Goal: Information Seeking & Learning: Learn about a topic

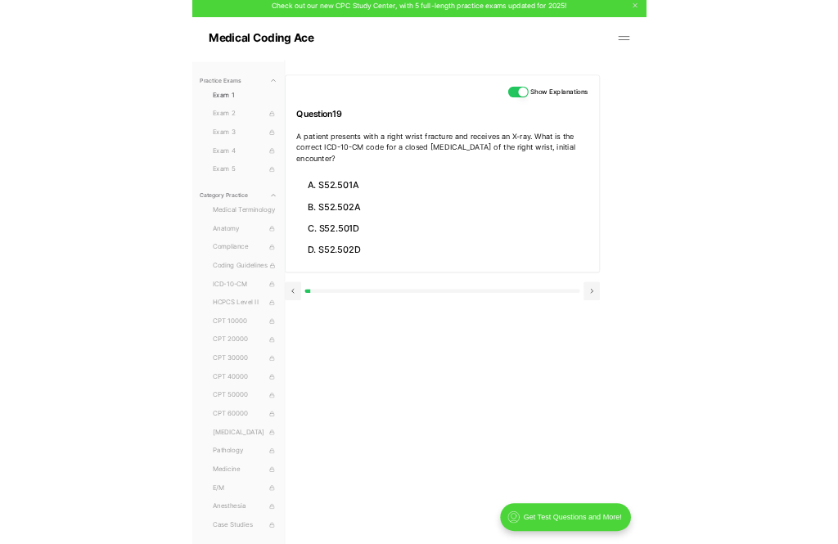
scroll to position [151, 0]
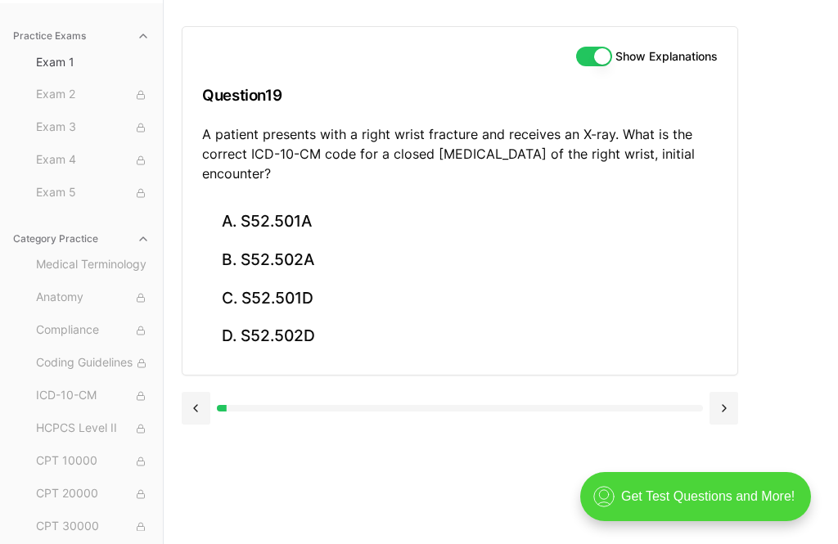
click at [302, 215] on button "A. S52.501A" at bounding box center [459, 222] width 515 height 38
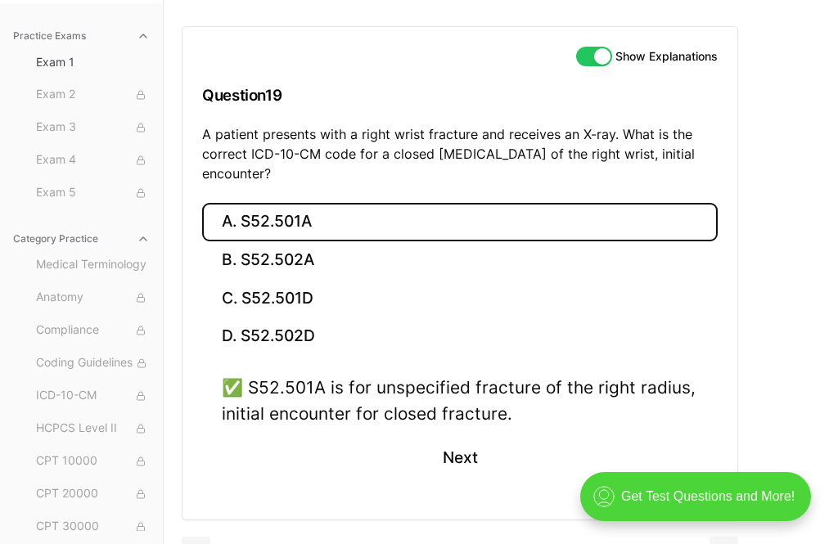
scroll to position [186, 0]
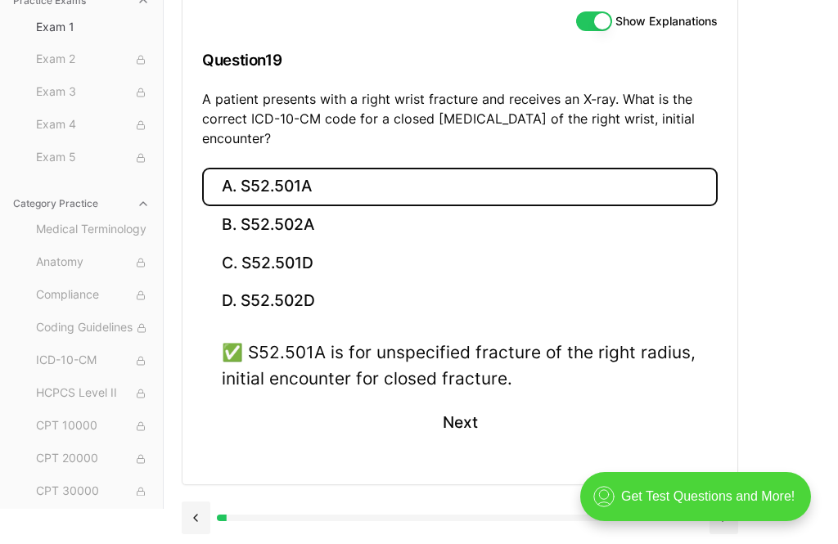
click at [448, 419] on button "Next" at bounding box center [459, 423] width 74 height 44
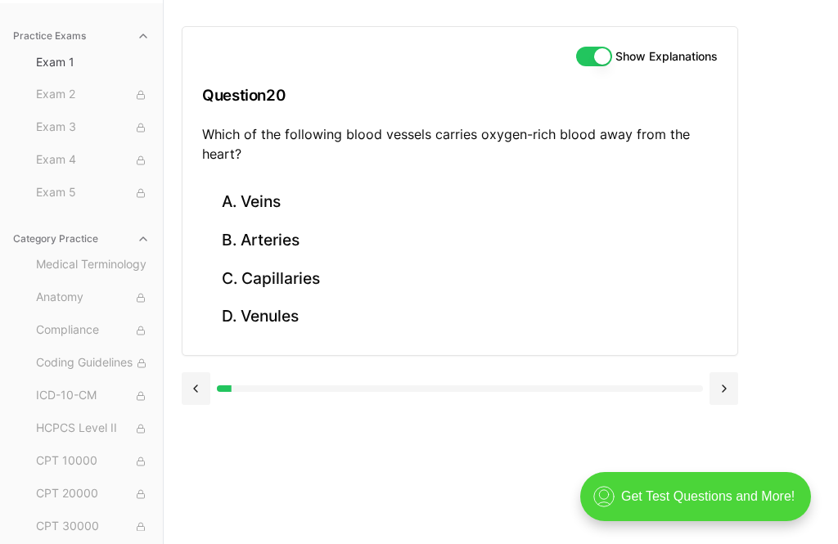
click at [304, 274] on button "C. Capillaries" at bounding box center [459, 278] width 515 height 38
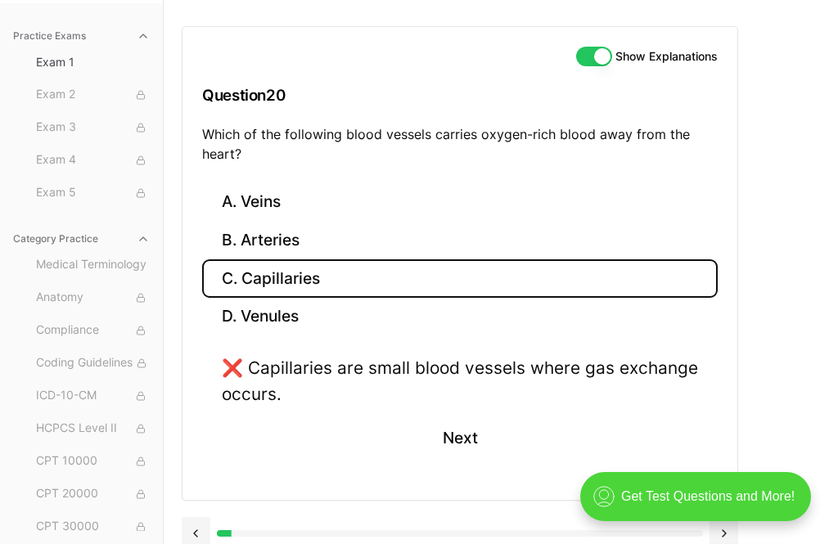
click at [317, 231] on button "B. Arteries" at bounding box center [459, 241] width 515 height 38
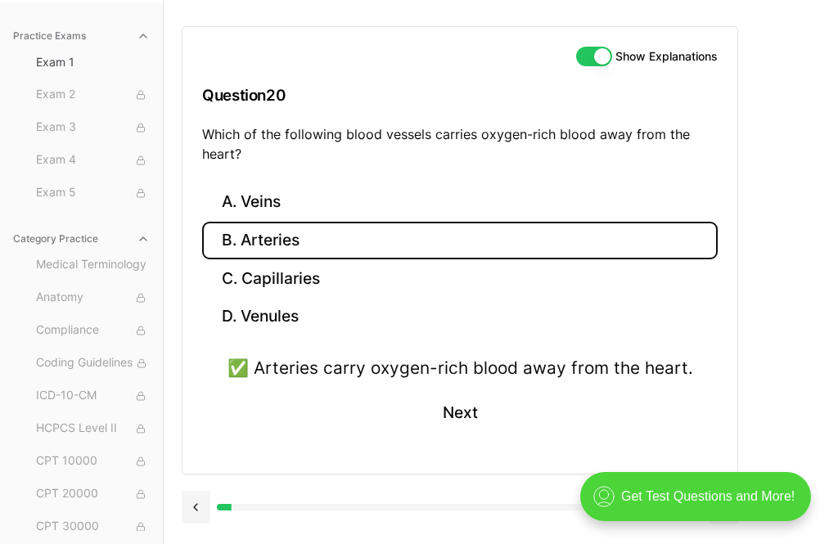
click at [447, 401] on button "Next" at bounding box center [459, 413] width 74 height 44
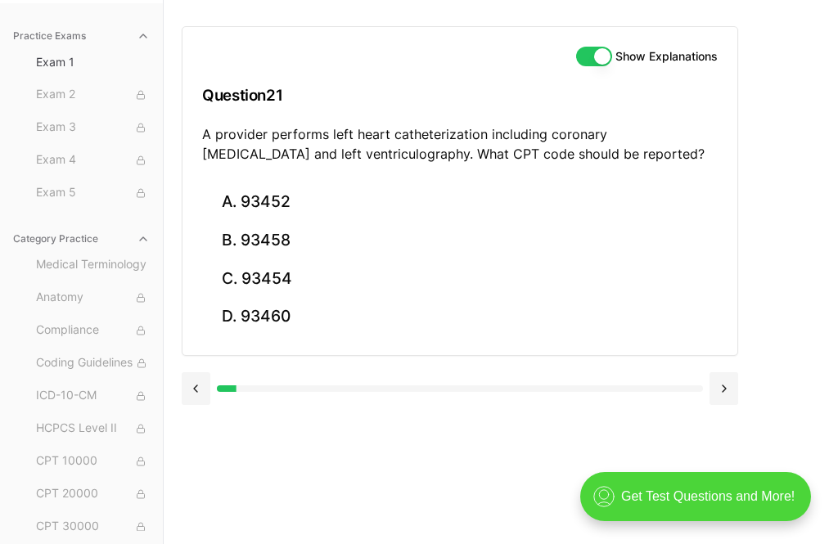
click at [284, 238] on button "B. 93458" at bounding box center [459, 241] width 515 height 38
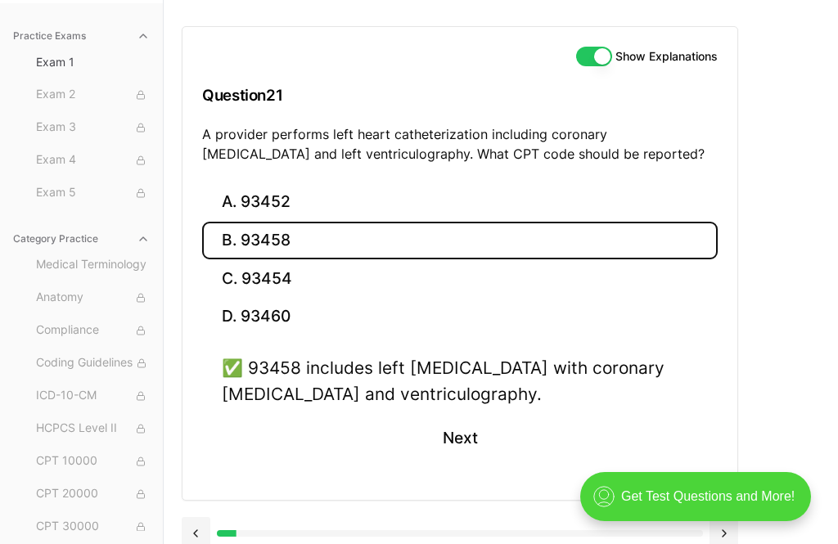
click at [446, 438] on button "Next" at bounding box center [459, 438] width 74 height 44
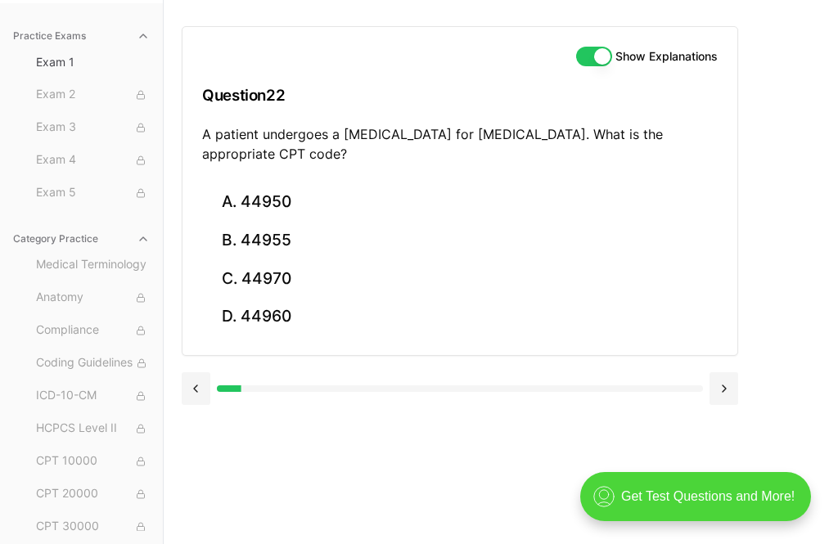
click at [272, 273] on button "C. 44970" at bounding box center [459, 278] width 515 height 38
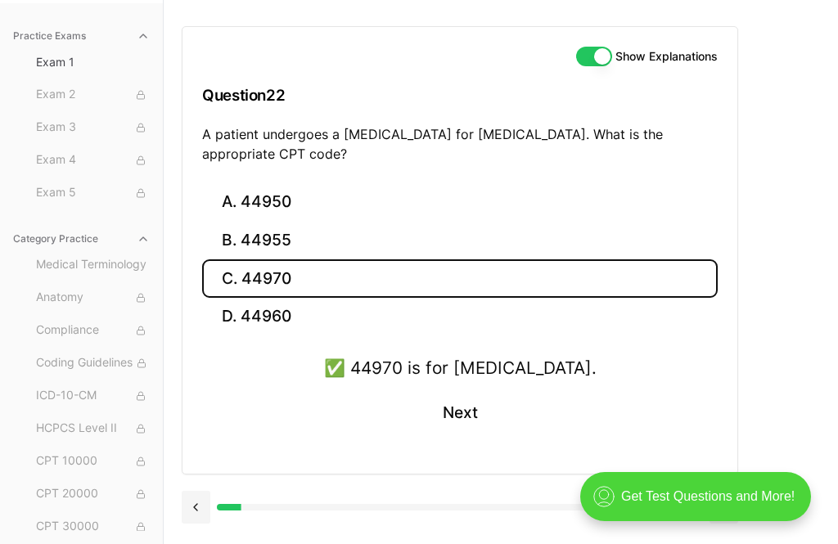
click at [470, 414] on button "Next" at bounding box center [459, 413] width 74 height 44
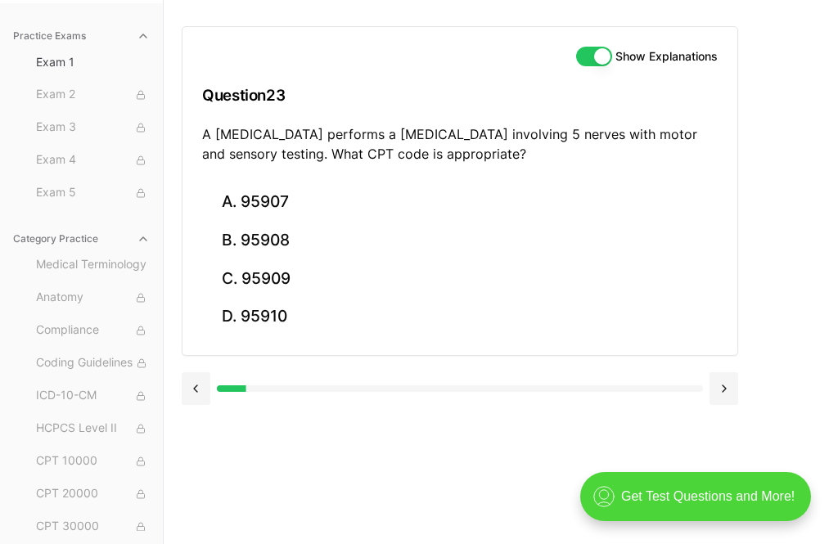
click at [285, 272] on button "C. 95909" at bounding box center [459, 278] width 515 height 38
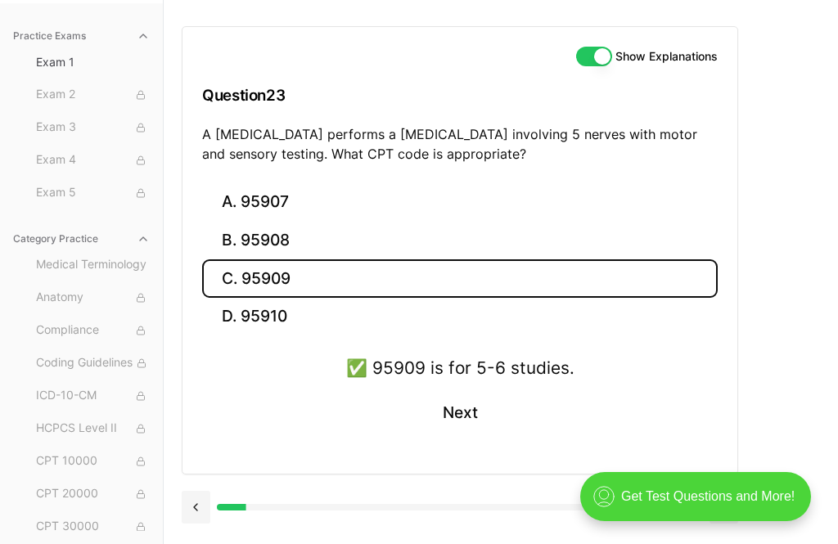
click at [465, 399] on button "Next" at bounding box center [459, 413] width 74 height 44
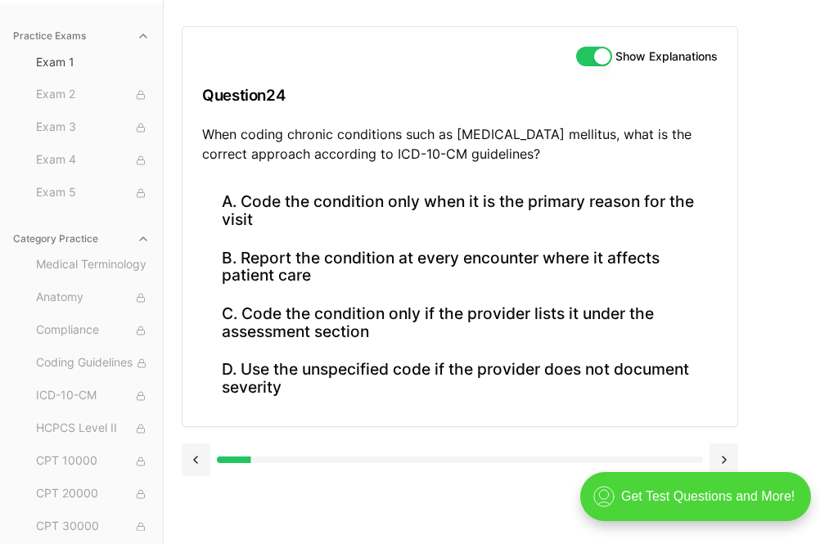
click at [382, 310] on button "C. Code the condition only if the provider lists it under the assessment section" at bounding box center [459, 322] width 515 height 56
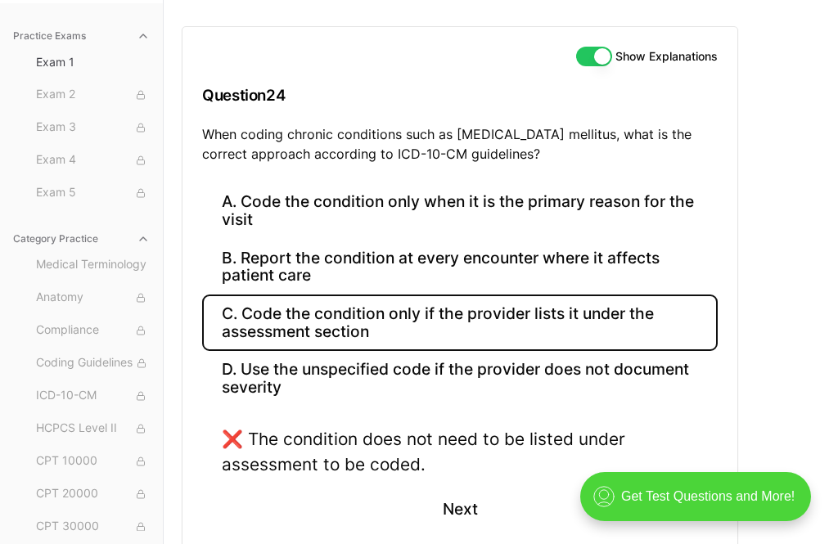
click at [457, 258] on button "B. Report the condition at every encounter where it affects patient care" at bounding box center [459, 267] width 515 height 56
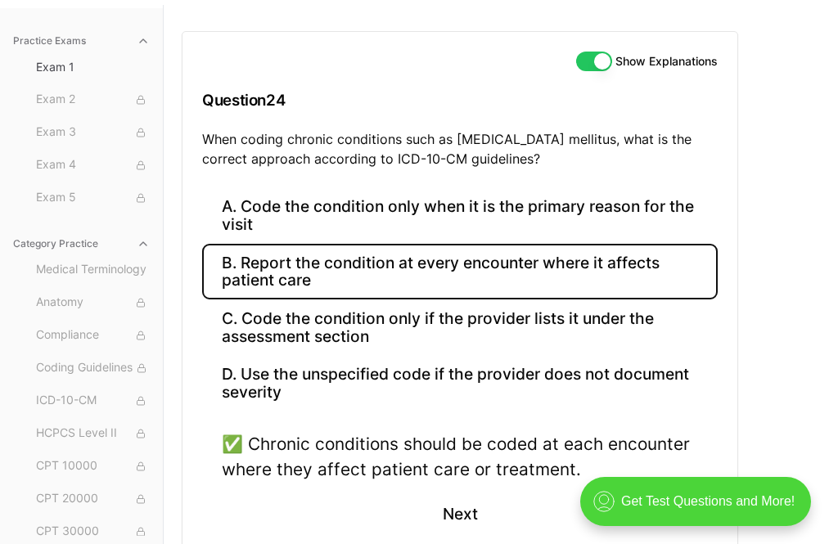
scroll to position [145, 0]
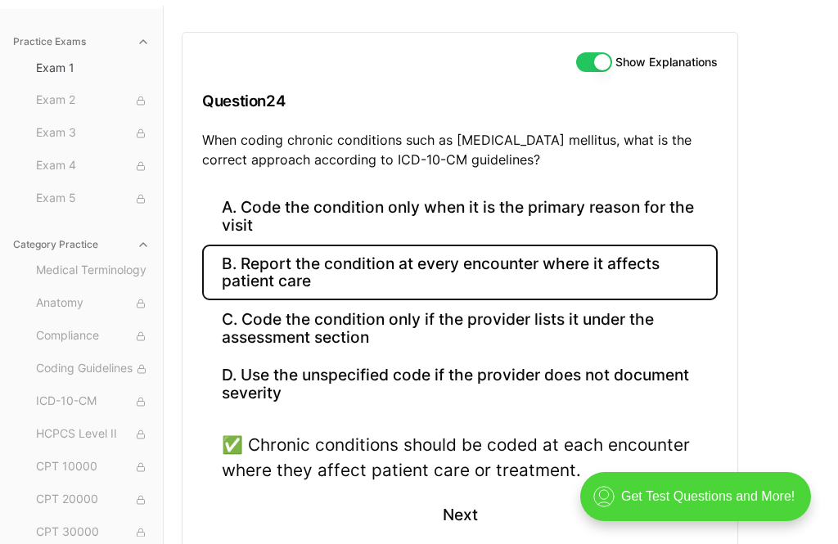
click at [449, 502] on button "Next" at bounding box center [459, 514] width 74 height 44
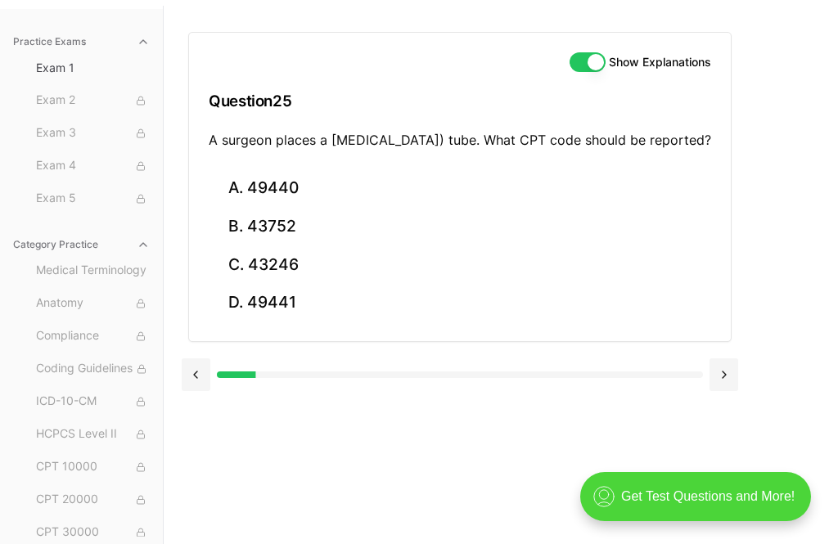
scroll to position [98, 0]
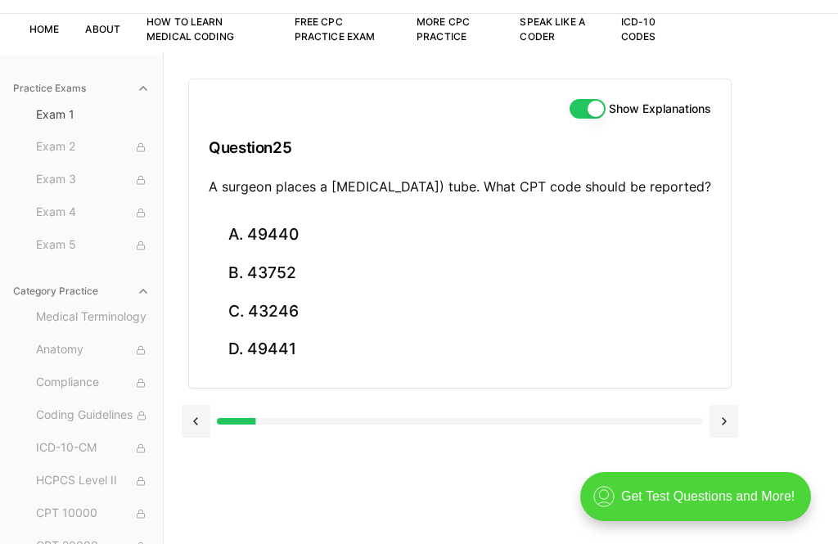
click at [274, 330] on button "C. 43246" at bounding box center [460, 311] width 502 height 38
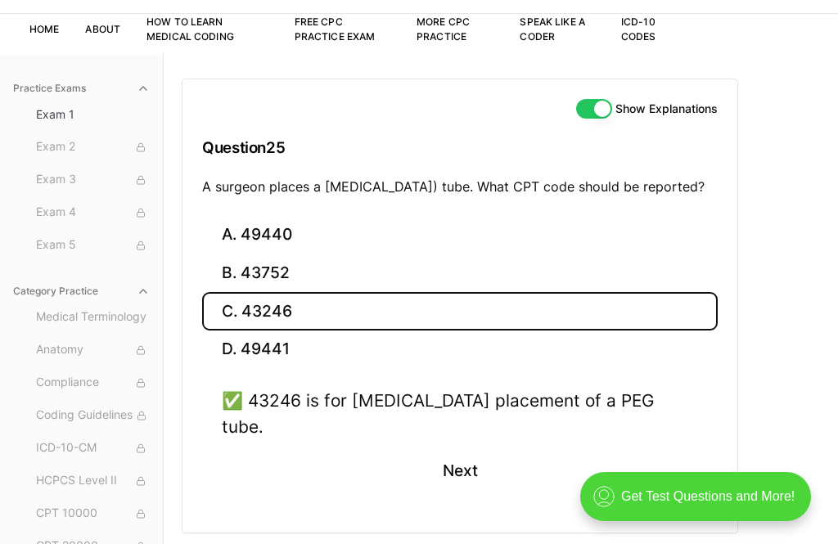
click at [462, 459] on button "Next" at bounding box center [459, 471] width 74 height 44
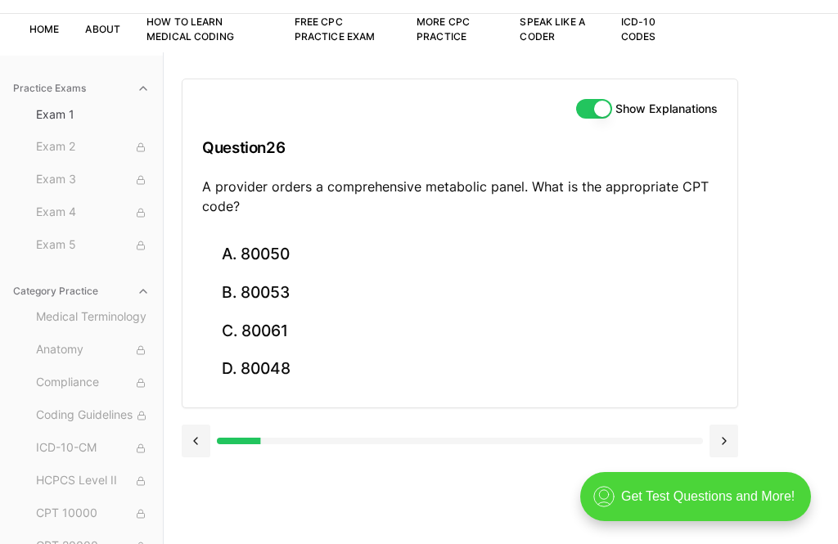
click at [256, 289] on button "B. 80053" at bounding box center [459, 293] width 515 height 38
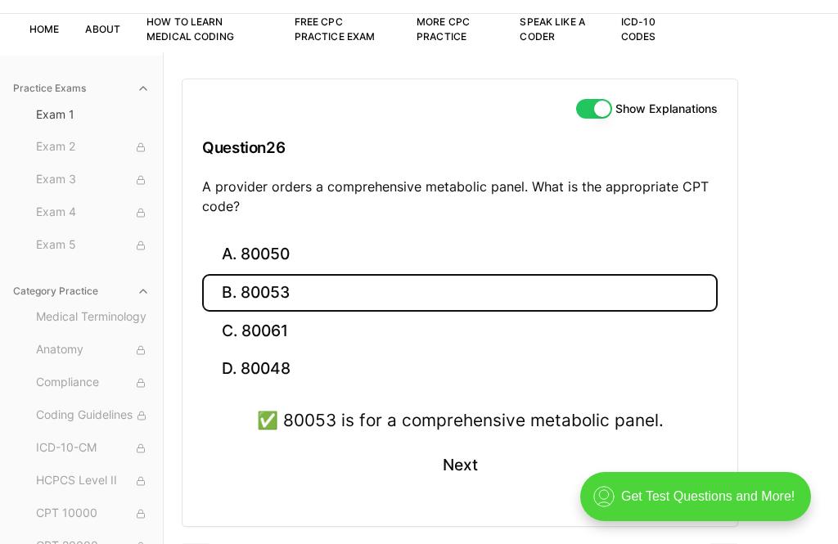
click at [465, 448] on button "Next" at bounding box center [459, 465] width 74 height 44
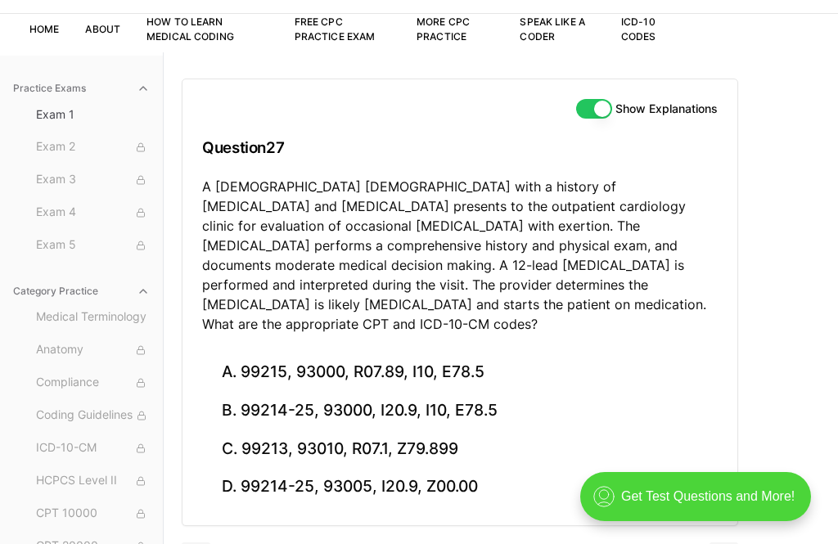
click at [372, 392] on button "B. 99214-25, 93000, I20.9, I10, E78.5" at bounding box center [459, 411] width 515 height 38
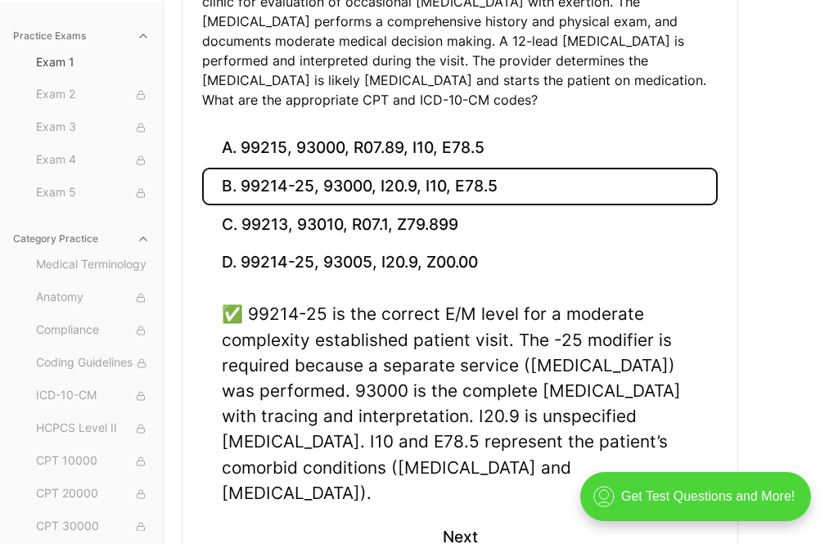
scroll to position [339, 0]
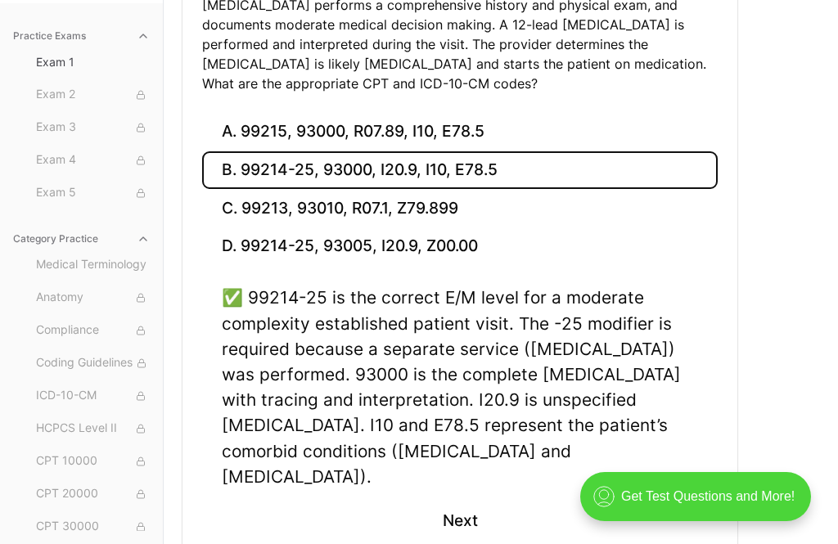
click at [467, 499] on button "Next" at bounding box center [459, 521] width 74 height 44
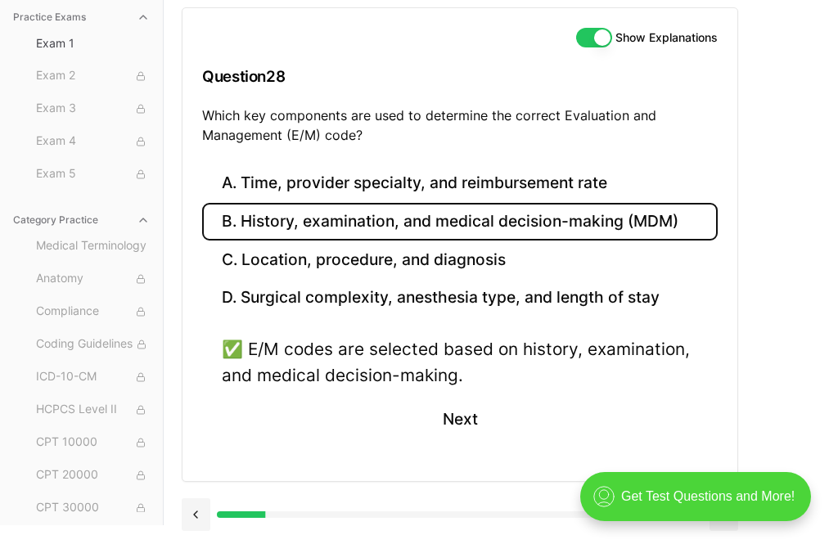
scroll to position [98, 0]
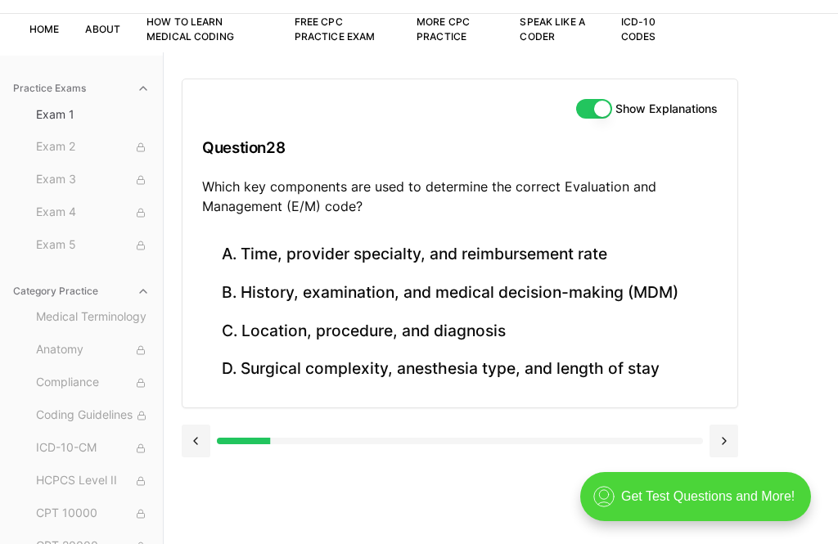
click at [526, 282] on button "B. History, examination, and medical decision-making (MDM)" at bounding box center [459, 293] width 515 height 38
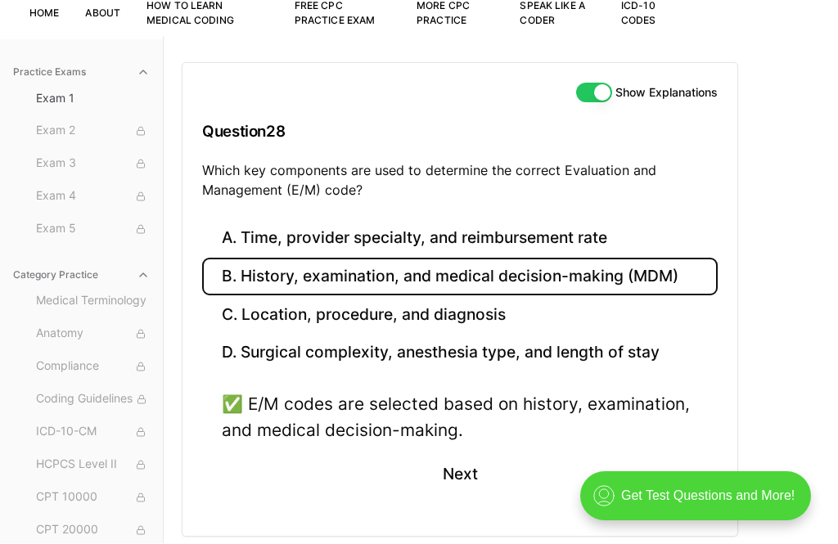
click at [466, 474] on button "Next" at bounding box center [459, 475] width 74 height 44
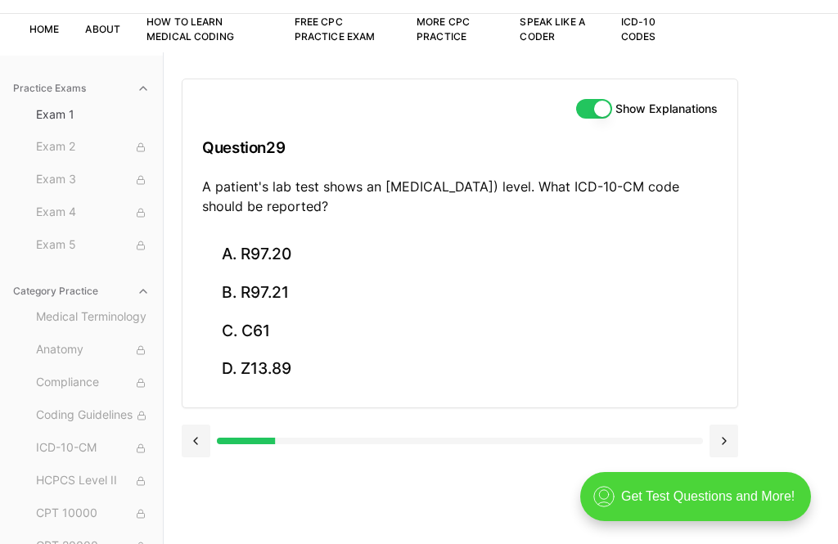
click at [308, 292] on button "B. R97.21" at bounding box center [459, 293] width 515 height 38
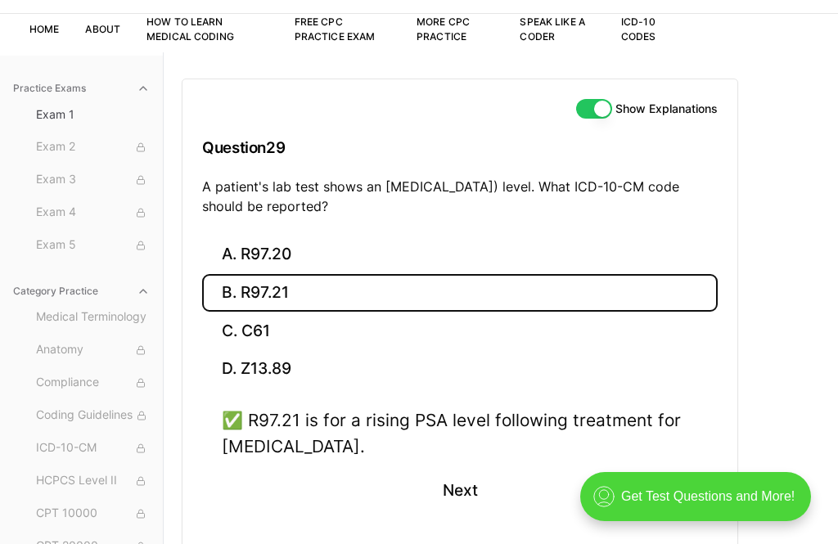
click at [463, 479] on button "Next" at bounding box center [459, 491] width 74 height 44
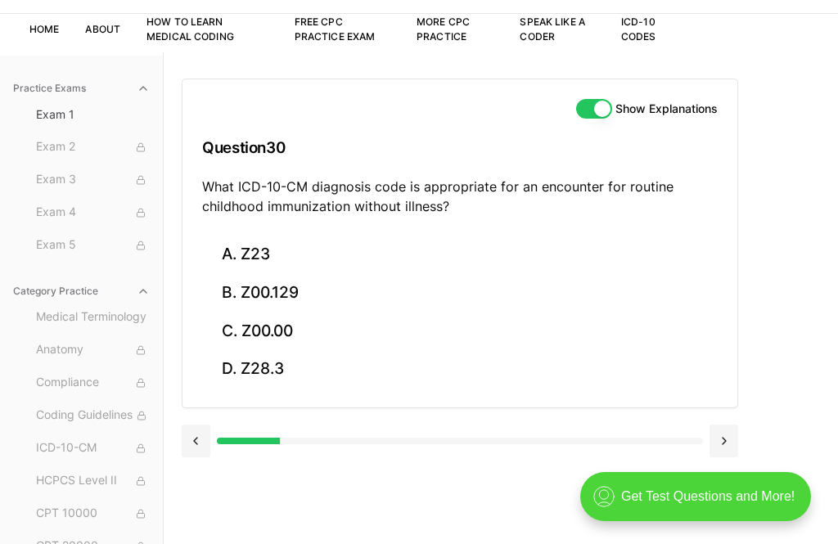
click at [293, 290] on button "B. Z00.129" at bounding box center [459, 293] width 515 height 38
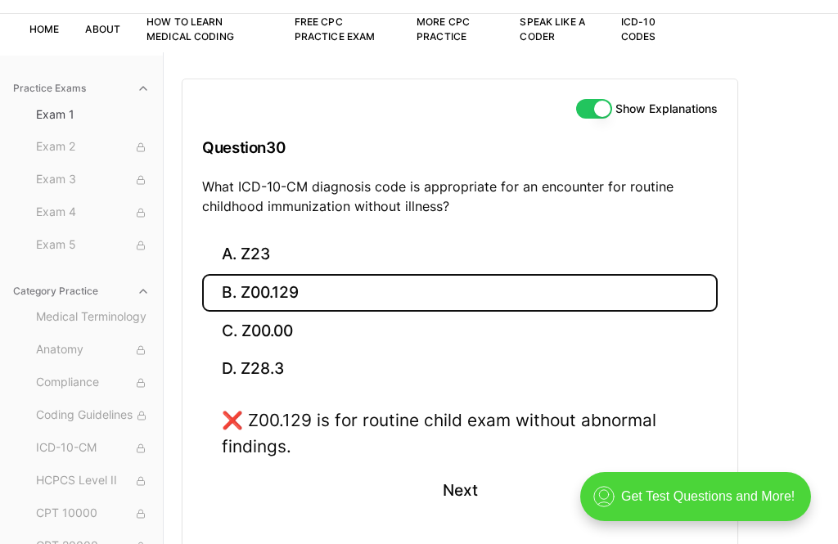
click at [270, 258] on button "A. Z23" at bounding box center [459, 255] width 515 height 38
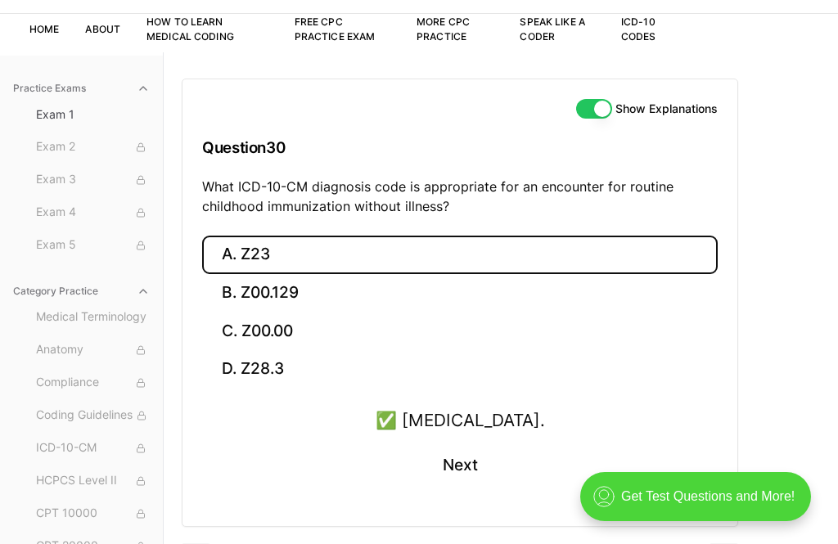
click at [465, 457] on button "Next" at bounding box center [459, 465] width 74 height 44
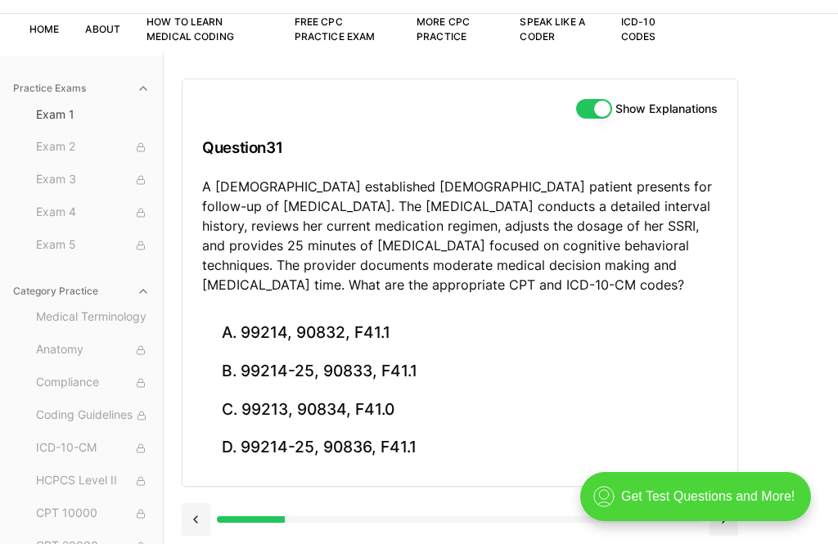
click at [416, 361] on button "B. 99214-25, 90833, F41.1" at bounding box center [459, 372] width 515 height 38
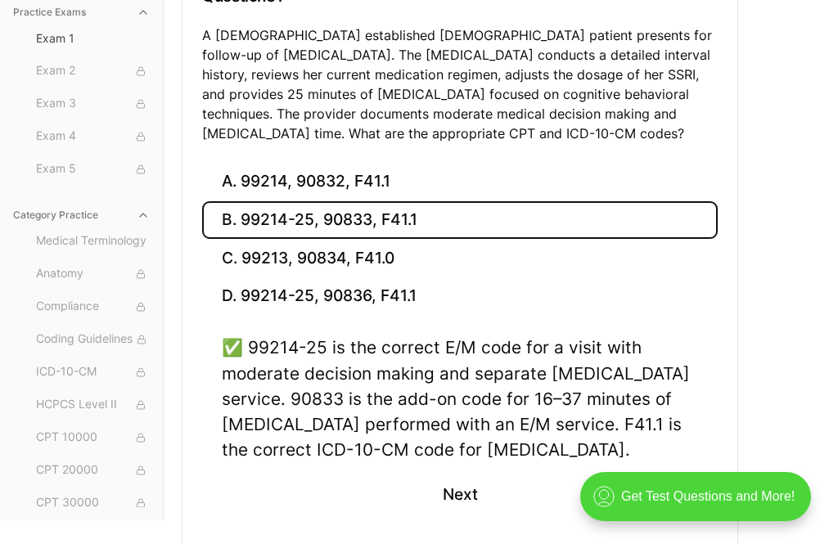
scroll to position [268, 0]
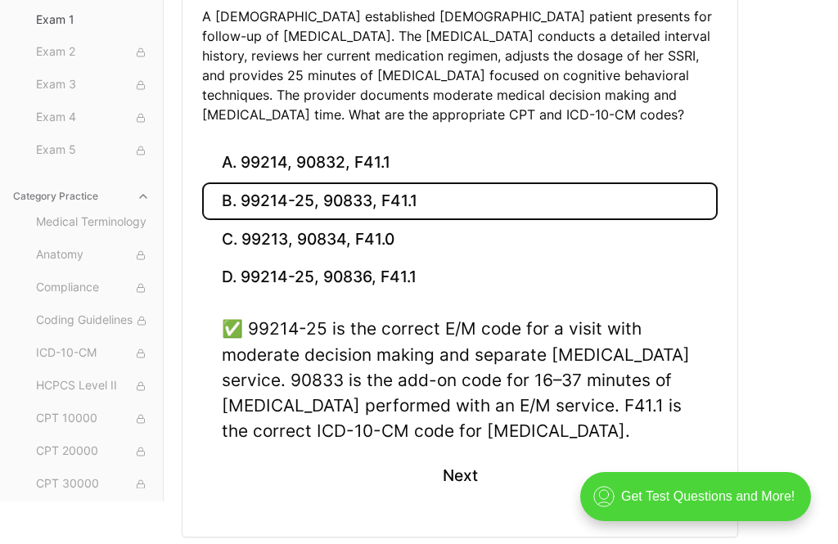
click at [473, 463] on button "Next" at bounding box center [459, 475] width 74 height 44
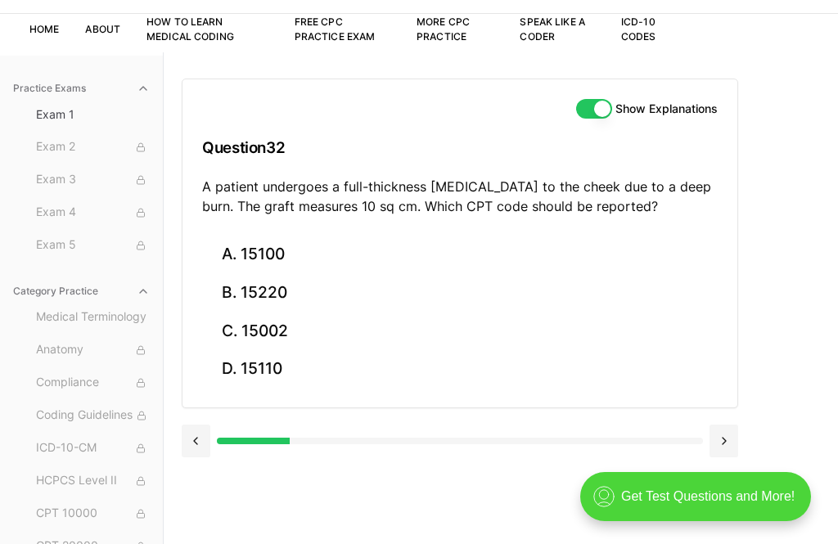
click at [265, 280] on button "B. 15220" at bounding box center [459, 293] width 515 height 38
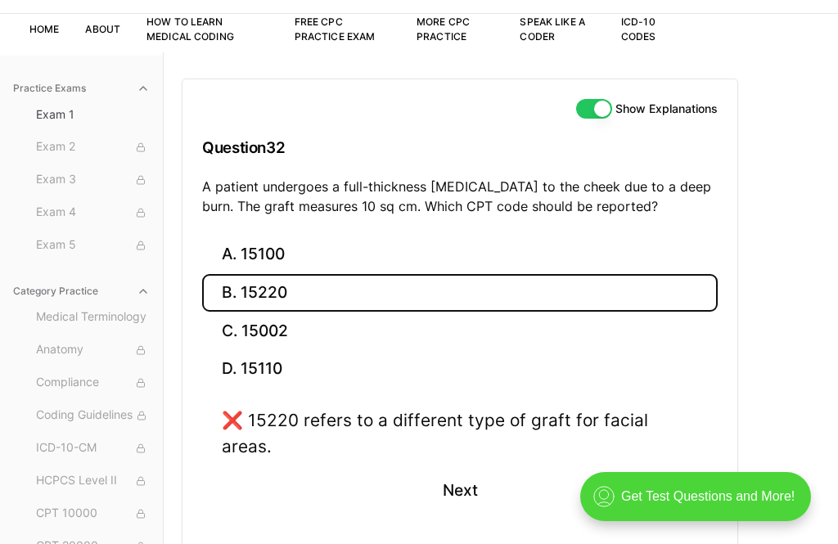
click at [281, 240] on button "A. 15100" at bounding box center [459, 255] width 515 height 38
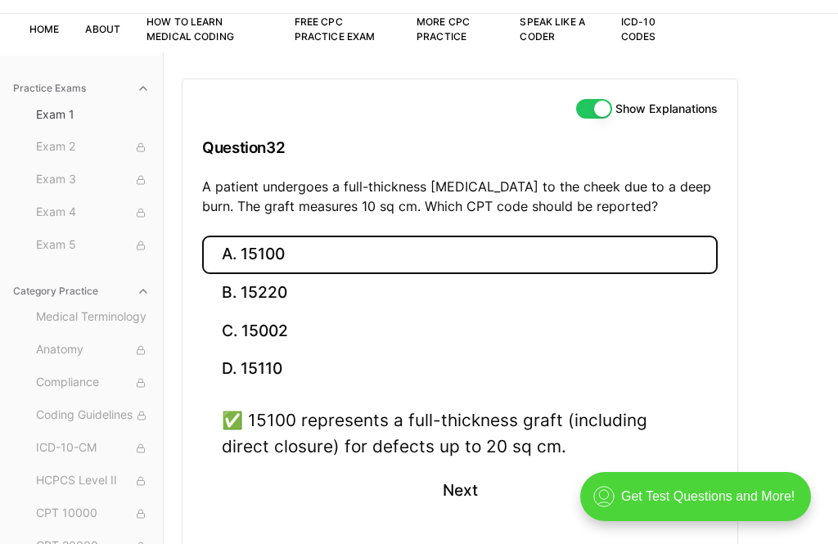
click at [465, 479] on button "Next" at bounding box center [459, 491] width 74 height 44
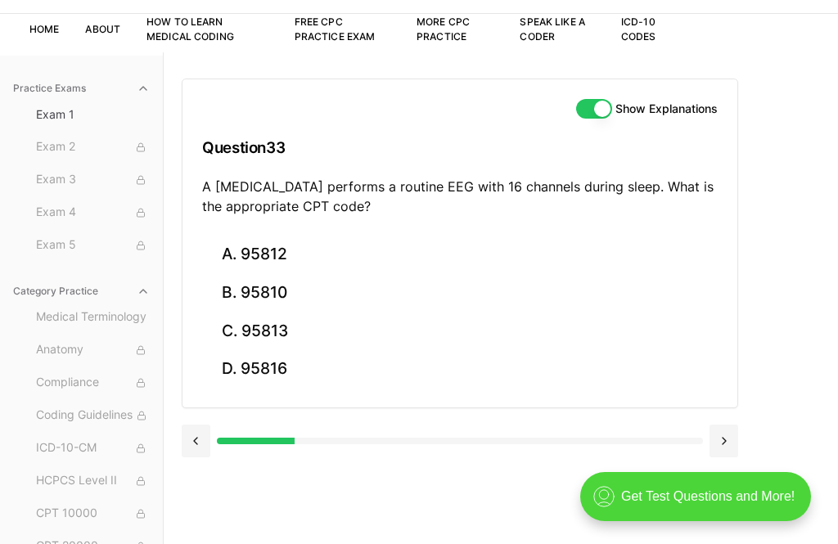
click at [291, 362] on button "D. 95816" at bounding box center [459, 369] width 515 height 38
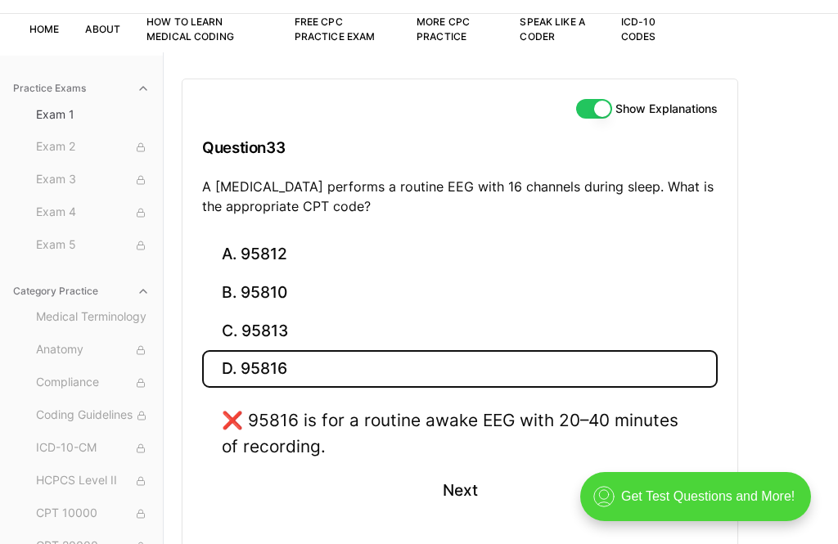
click at [294, 320] on button "C. 95813" at bounding box center [459, 331] width 515 height 38
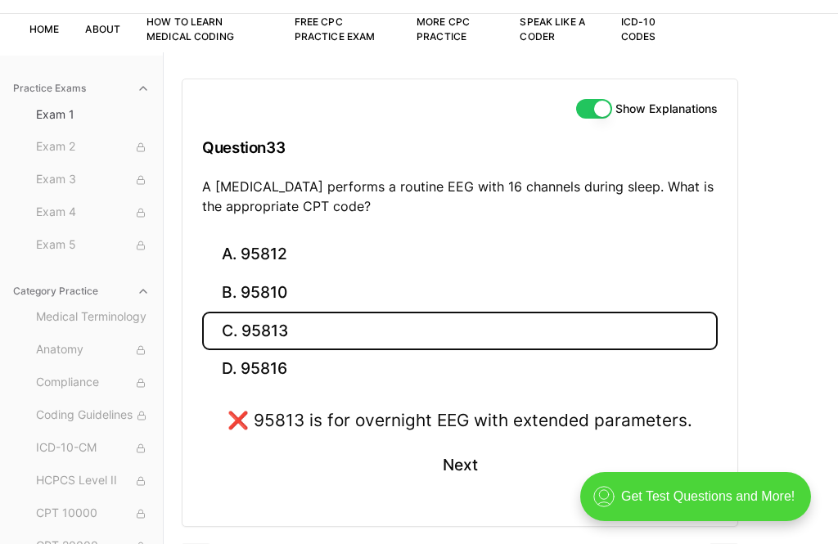
click at [303, 286] on button "B. 95810" at bounding box center [459, 293] width 515 height 38
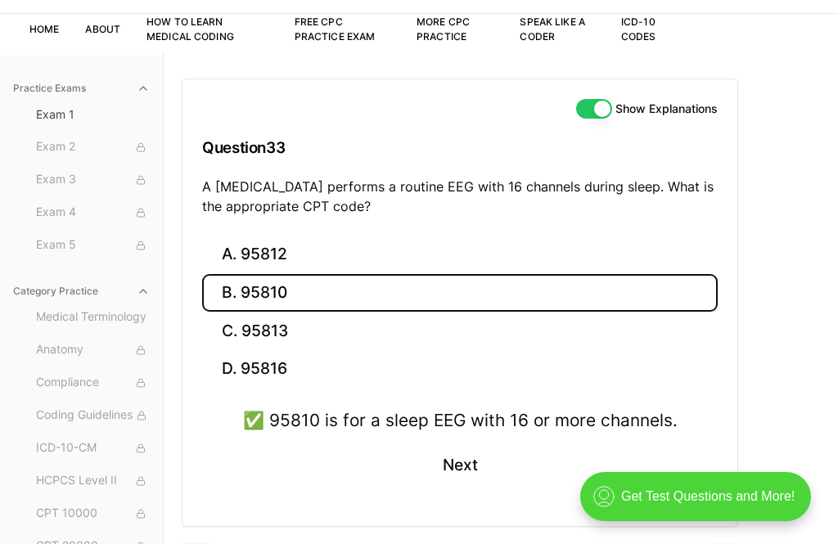
click at [463, 462] on button "Next" at bounding box center [459, 465] width 74 height 44
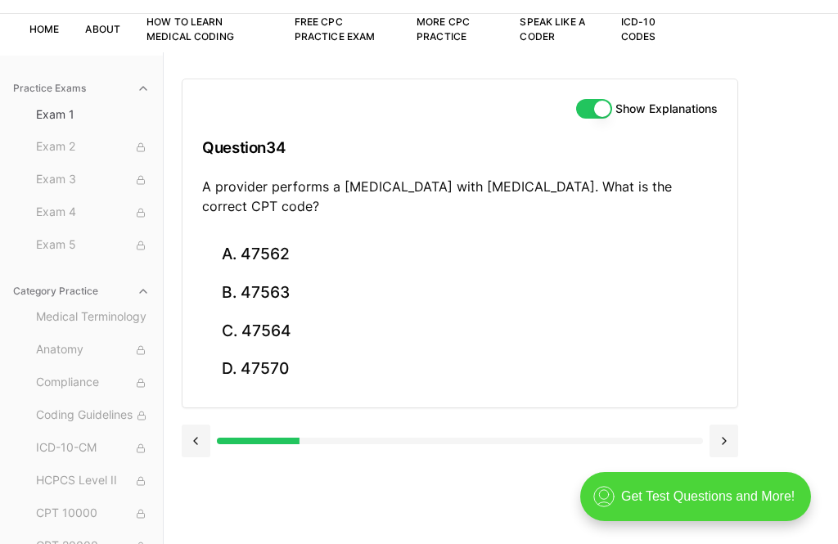
click at [287, 287] on button "B. 47563" at bounding box center [459, 293] width 515 height 38
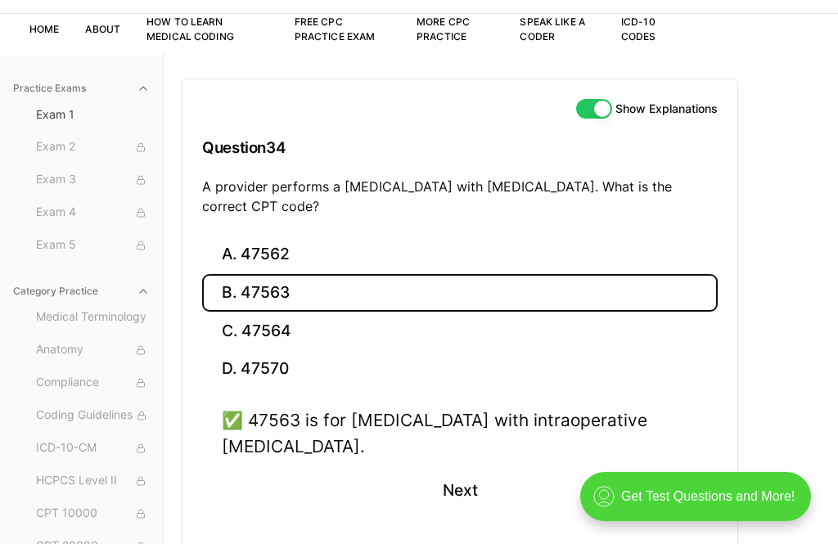
click at [469, 491] on button "Next" at bounding box center [459, 491] width 74 height 44
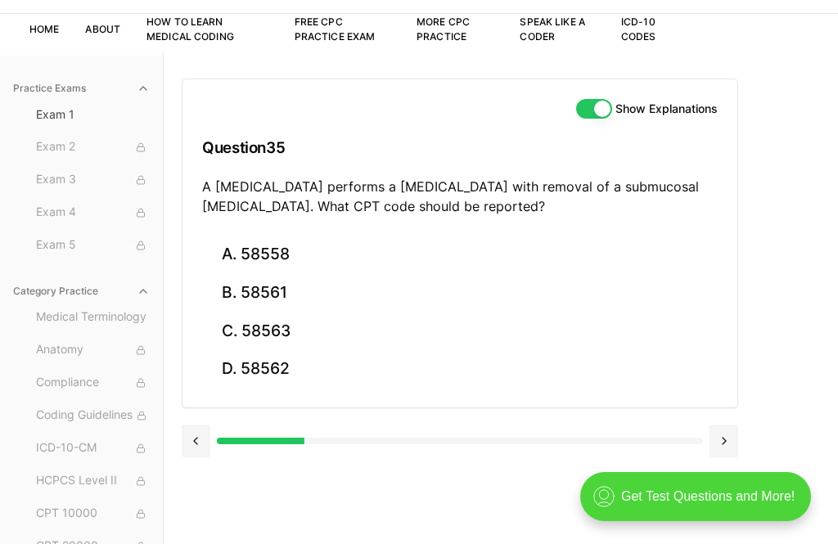
click at [279, 247] on button "A. 58558" at bounding box center [459, 255] width 515 height 38
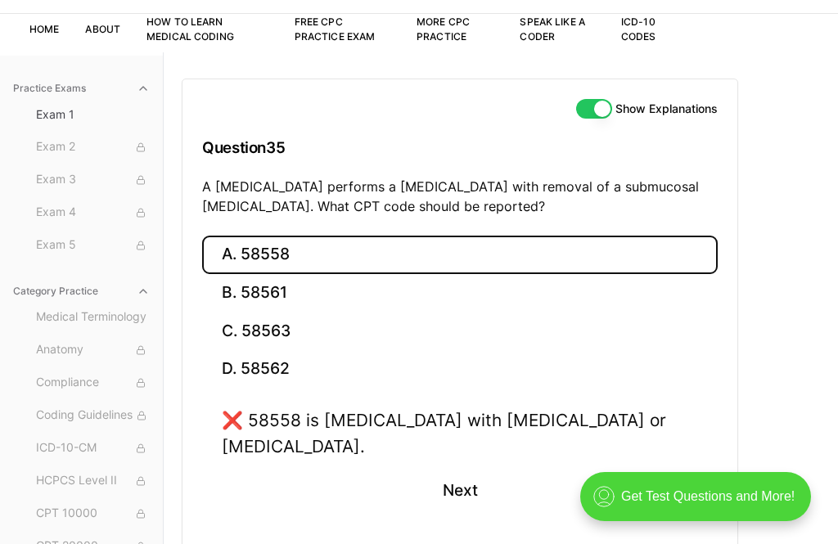
click at [299, 288] on button "B. 58561" at bounding box center [459, 293] width 515 height 38
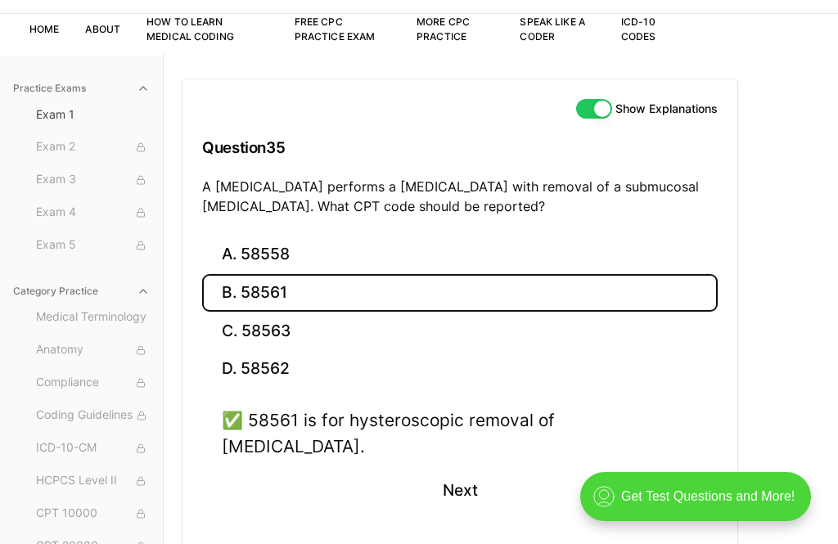
click at [463, 469] on button "Next" at bounding box center [459, 491] width 74 height 44
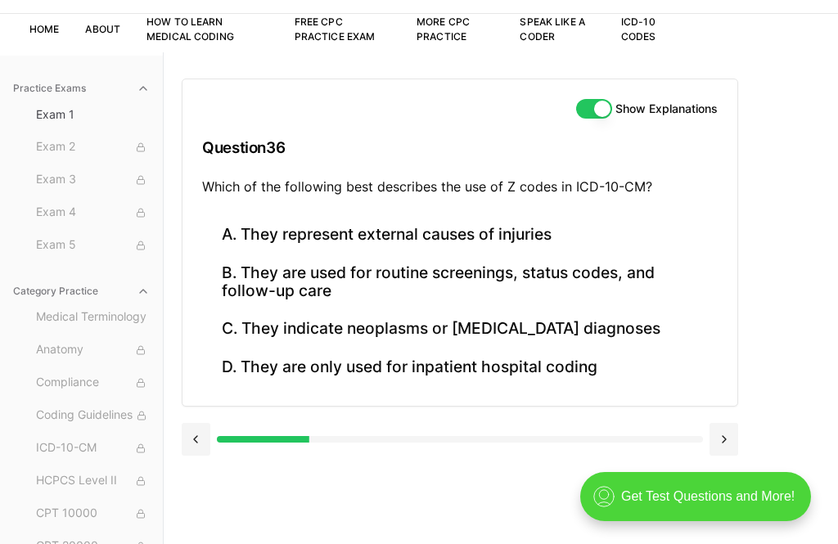
click at [510, 282] on button "B. They are used for routine screenings, status codes, and follow-up care" at bounding box center [459, 282] width 515 height 56
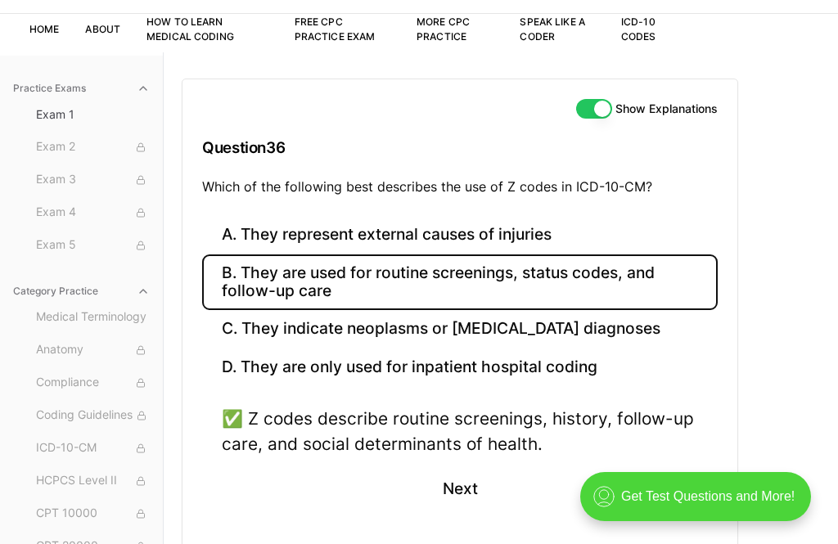
click at [466, 484] on button "Next" at bounding box center [459, 488] width 74 height 44
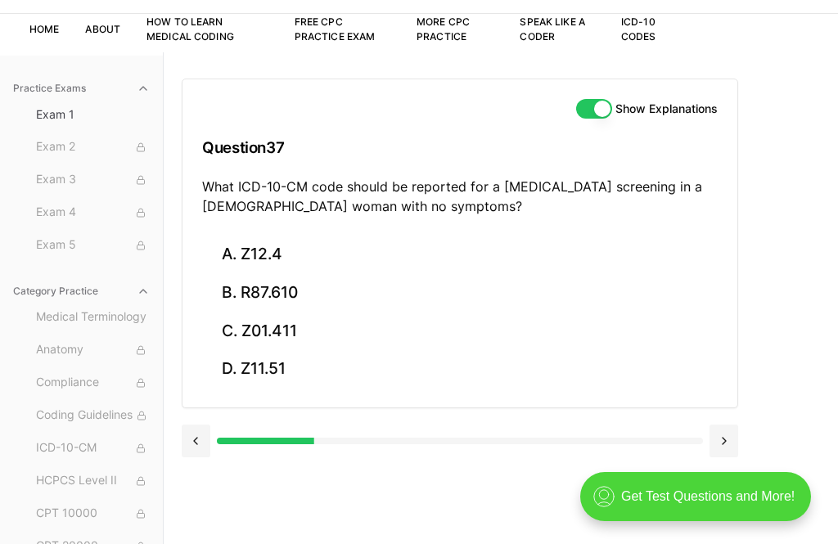
click at [301, 332] on button "C. Z01.411" at bounding box center [459, 331] width 515 height 38
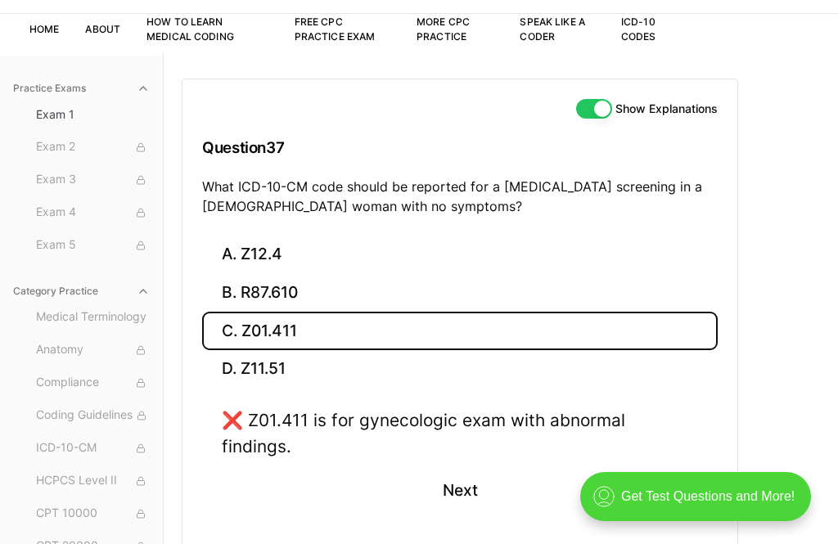
click at [304, 362] on button "D. Z11.51" at bounding box center [459, 369] width 515 height 38
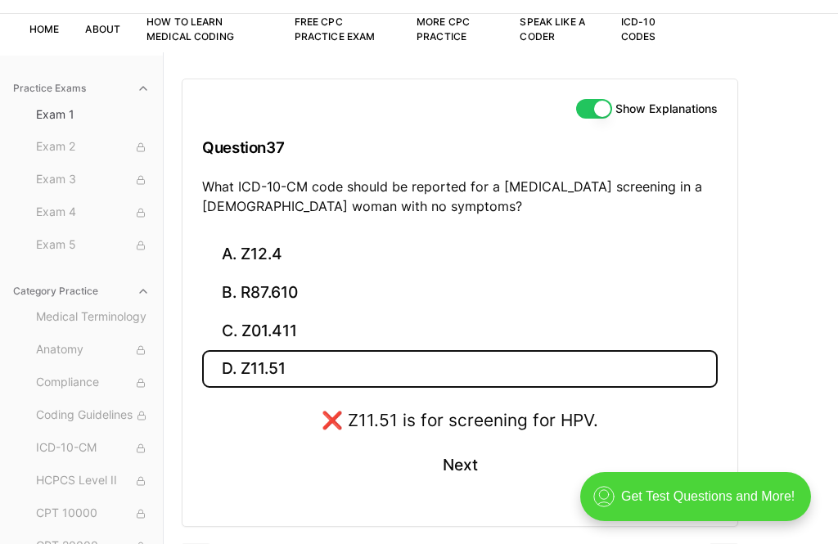
click at [322, 251] on button "A. Z12.4" at bounding box center [459, 255] width 515 height 38
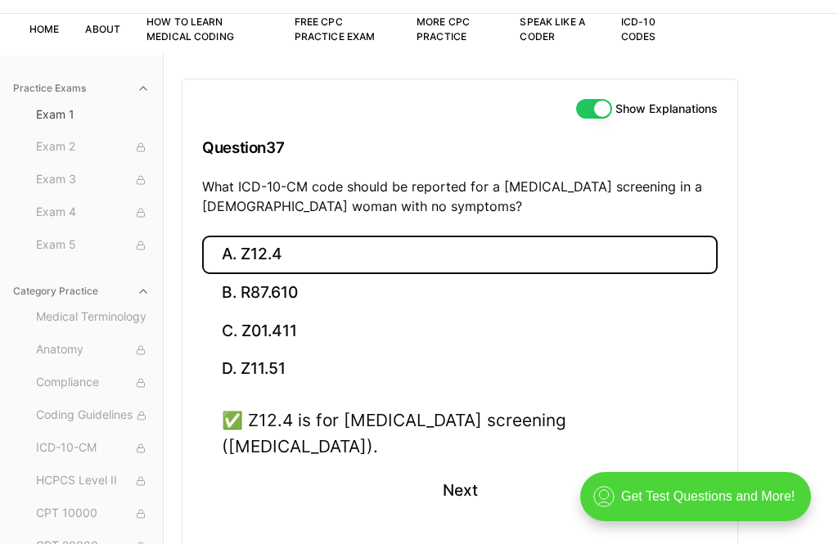
click at [470, 469] on button "Next" at bounding box center [459, 491] width 74 height 44
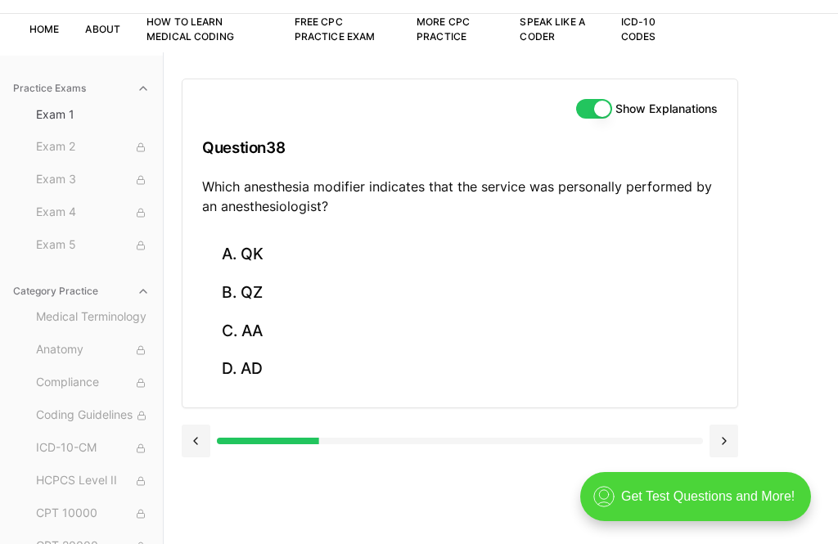
click at [272, 324] on button "C. AA" at bounding box center [459, 331] width 515 height 38
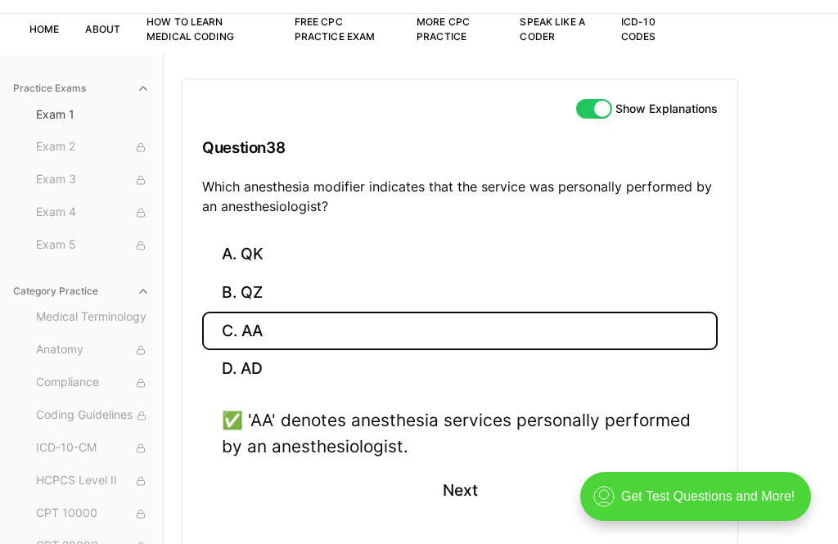
click at [462, 480] on button "Next" at bounding box center [459, 491] width 74 height 44
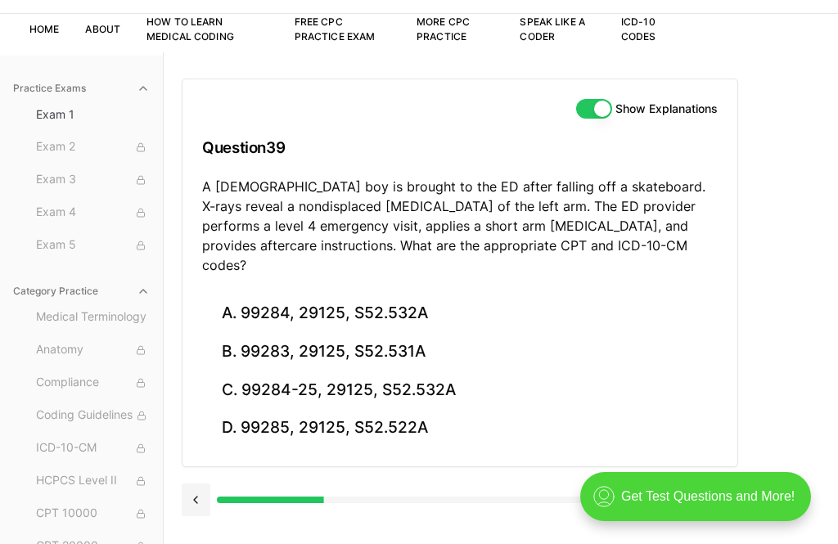
click at [456, 371] on button "C. 99284-25, 29125, S52.532A" at bounding box center [459, 390] width 515 height 38
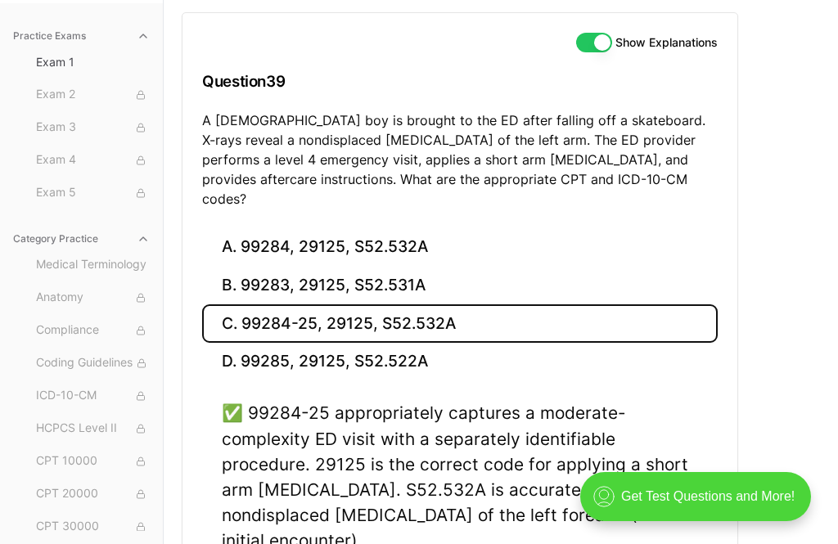
scroll to position [229, 0]
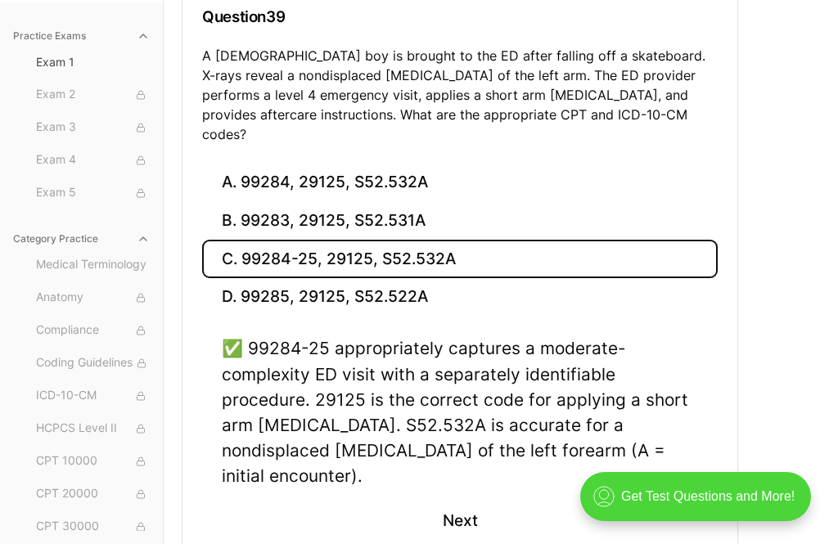
click at [466, 499] on button "Next" at bounding box center [459, 521] width 74 height 44
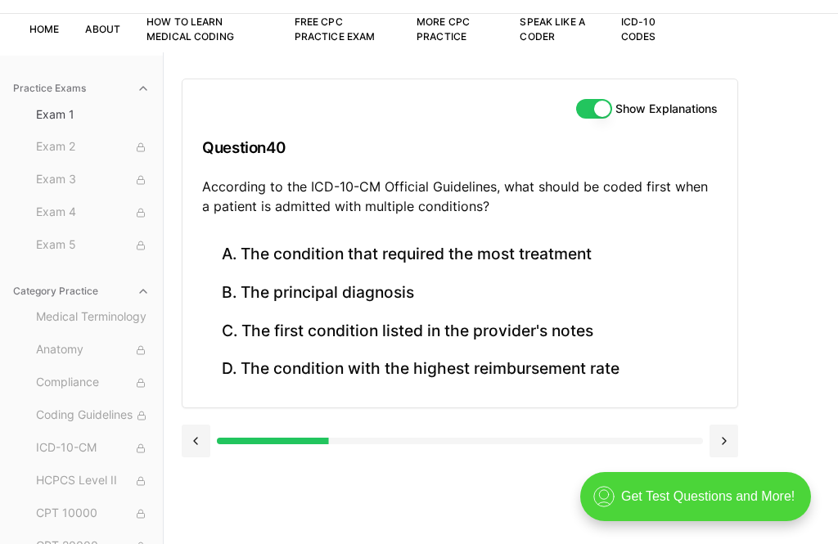
click at [483, 326] on button "C. The first condition listed in the provider's notes" at bounding box center [459, 331] width 515 height 38
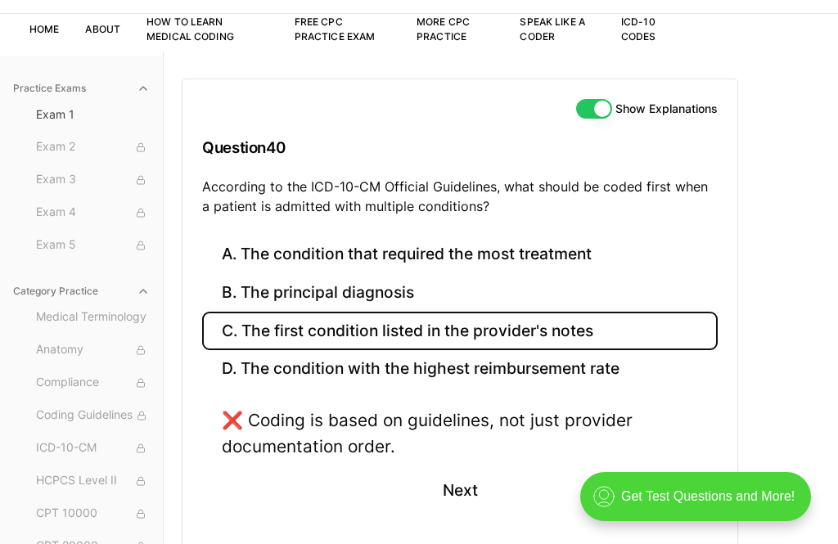
click at [407, 294] on button "B. The principal diagnosis" at bounding box center [459, 293] width 515 height 38
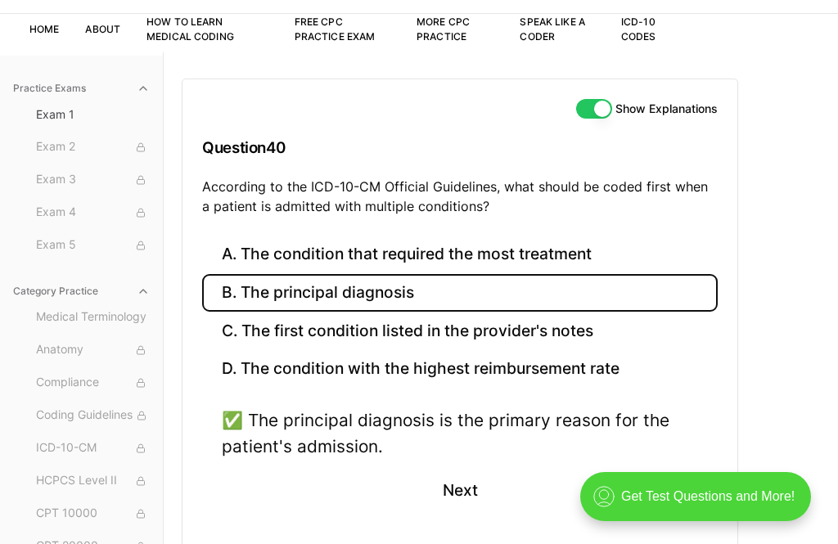
click at [454, 477] on button "Next" at bounding box center [459, 491] width 74 height 44
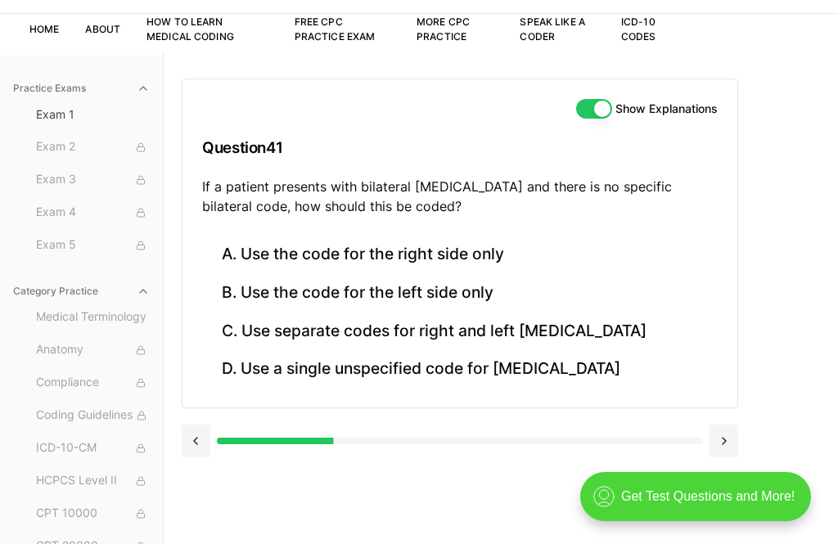
click at [404, 368] on button "D. Use a single unspecified code for [MEDICAL_DATA]" at bounding box center [459, 369] width 515 height 38
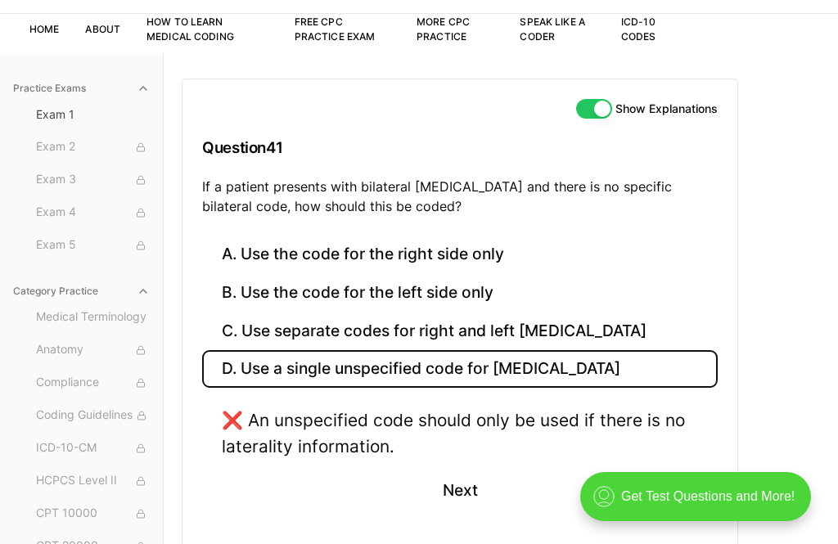
click at [437, 312] on button "C. Use separate codes for right and left [MEDICAL_DATA]" at bounding box center [459, 331] width 515 height 38
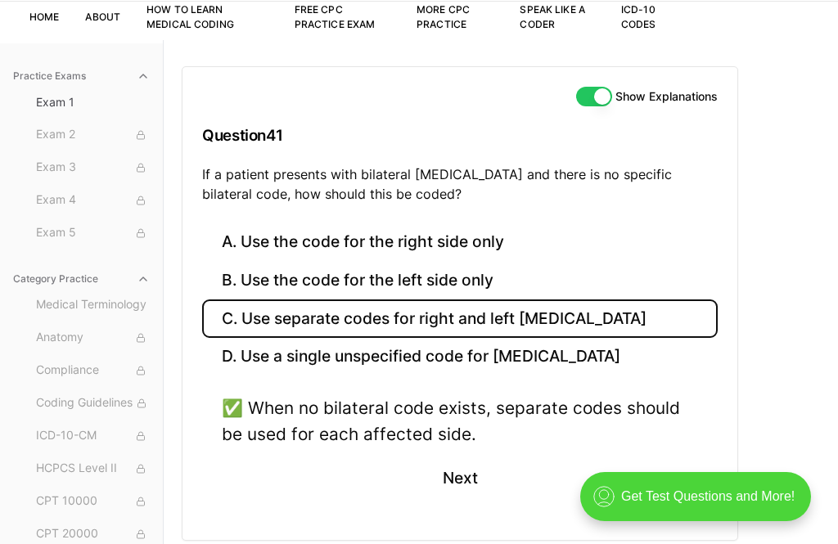
scroll to position [114, 0]
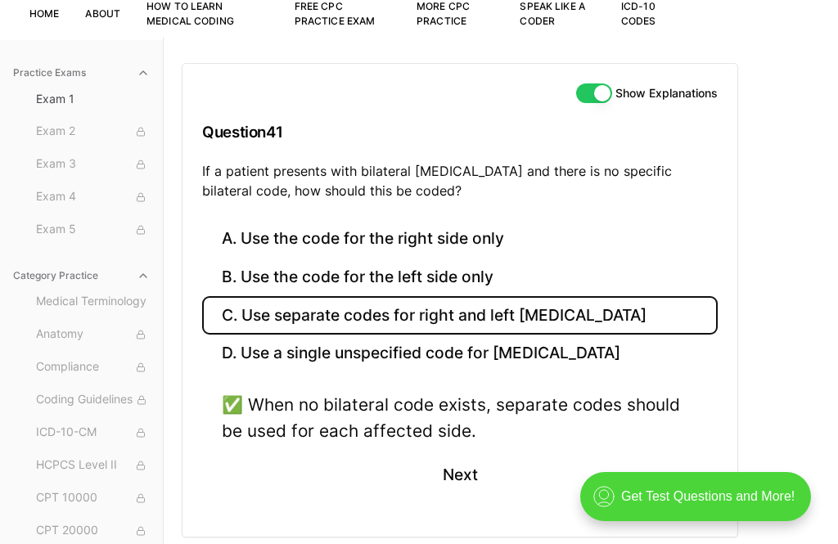
click at [465, 465] on button "Next" at bounding box center [459, 475] width 74 height 44
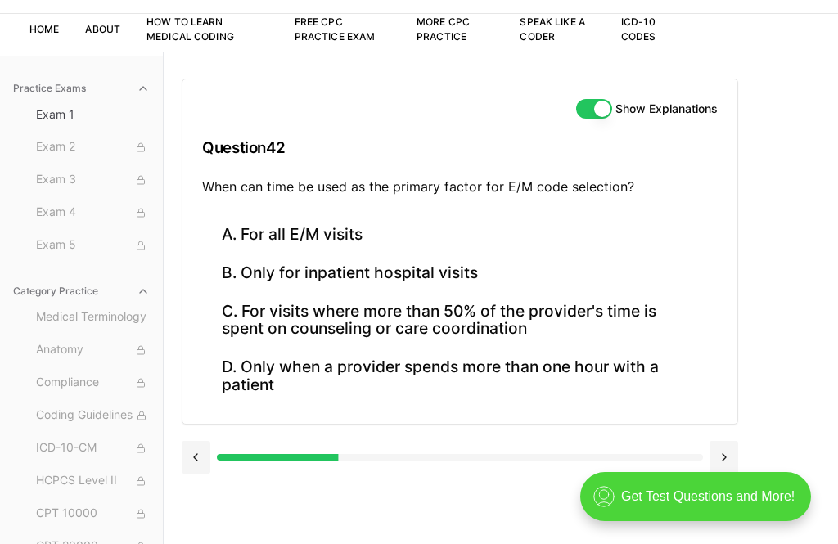
click at [382, 233] on button "A. For all E/M visits" at bounding box center [459, 235] width 515 height 38
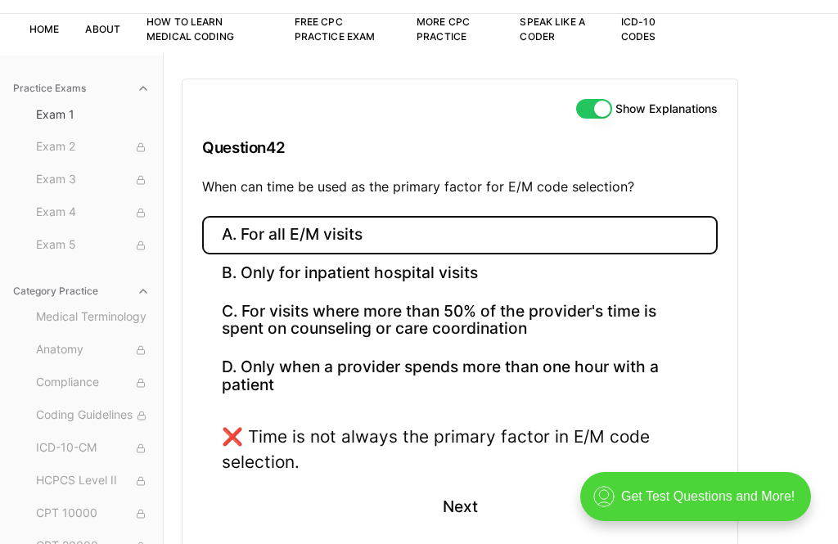
click at [351, 322] on button "C. For visits where more than 50% of the provider's time is spent on counseling…" at bounding box center [459, 320] width 515 height 56
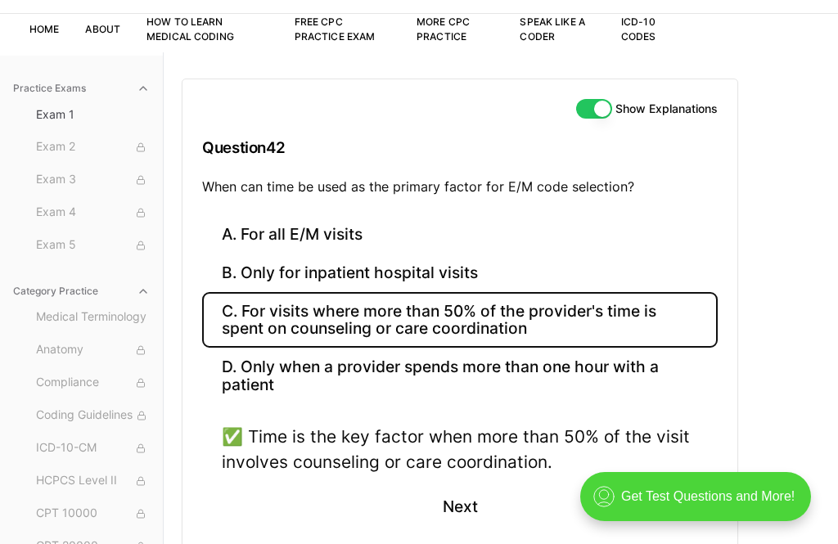
click at [462, 501] on button "Next" at bounding box center [459, 506] width 74 height 44
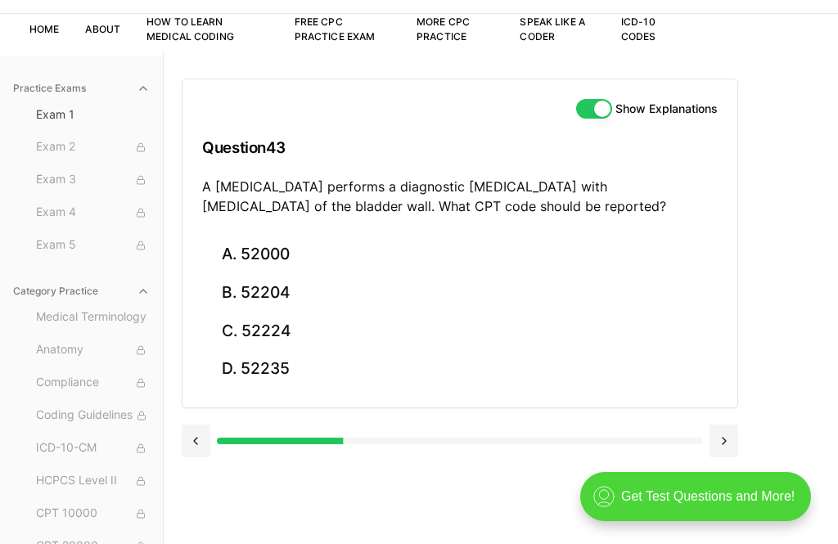
click at [284, 288] on button "B. 52204" at bounding box center [459, 293] width 515 height 38
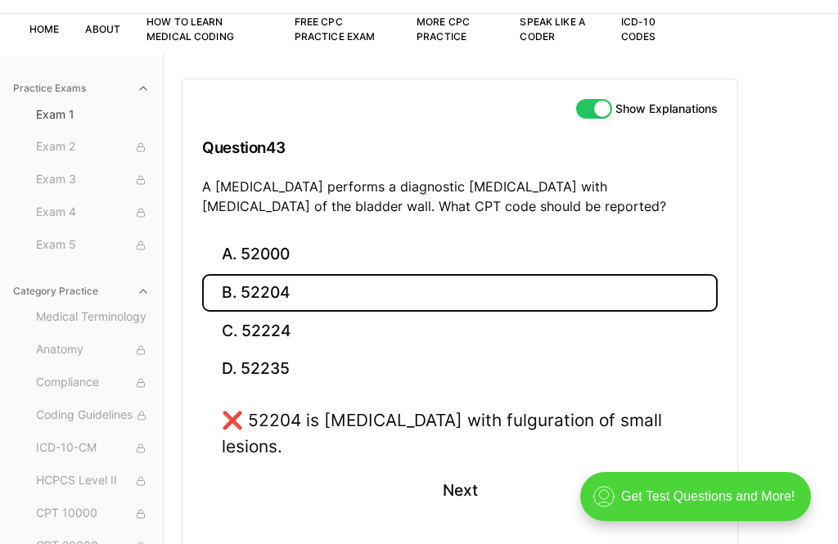
click at [308, 359] on button "D. 52235" at bounding box center [459, 369] width 515 height 38
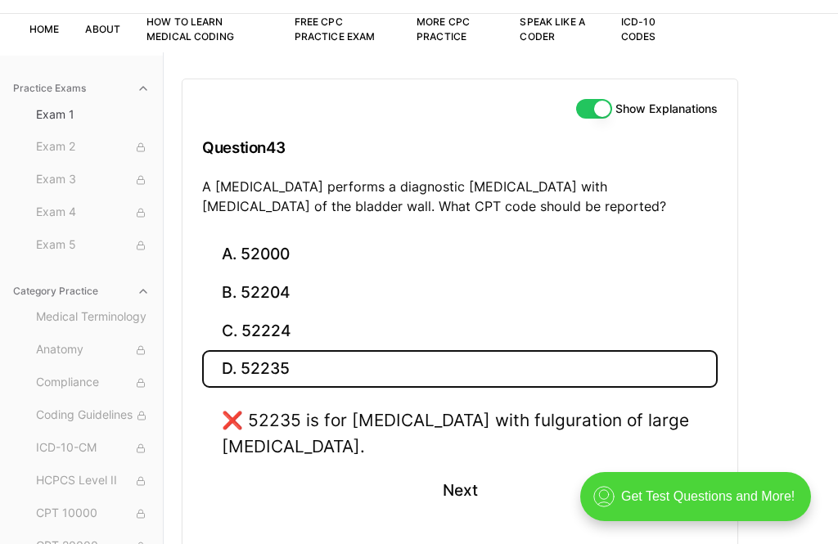
click at [314, 331] on button "C. 52224" at bounding box center [459, 331] width 515 height 38
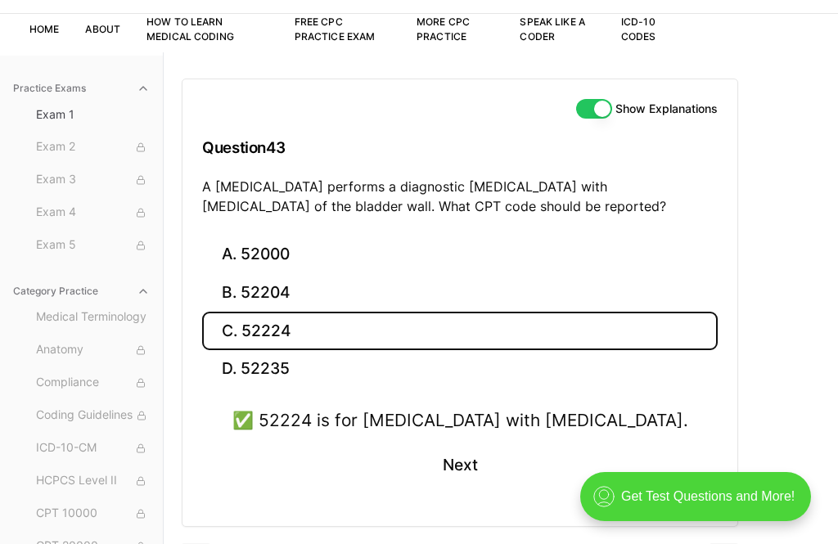
click at [447, 452] on button "Next" at bounding box center [459, 465] width 74 height 44
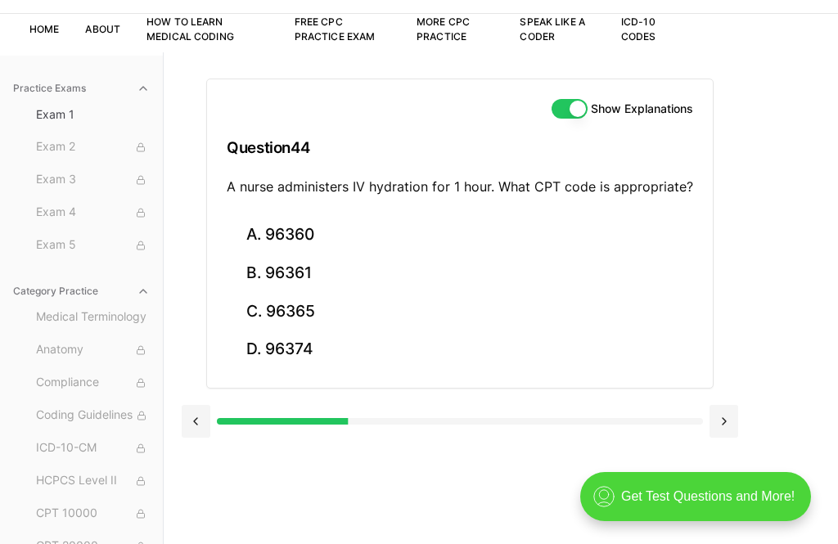
click at [326, 236] on button "A. 96360" at bounding box center [460, 235] width 466 height 38
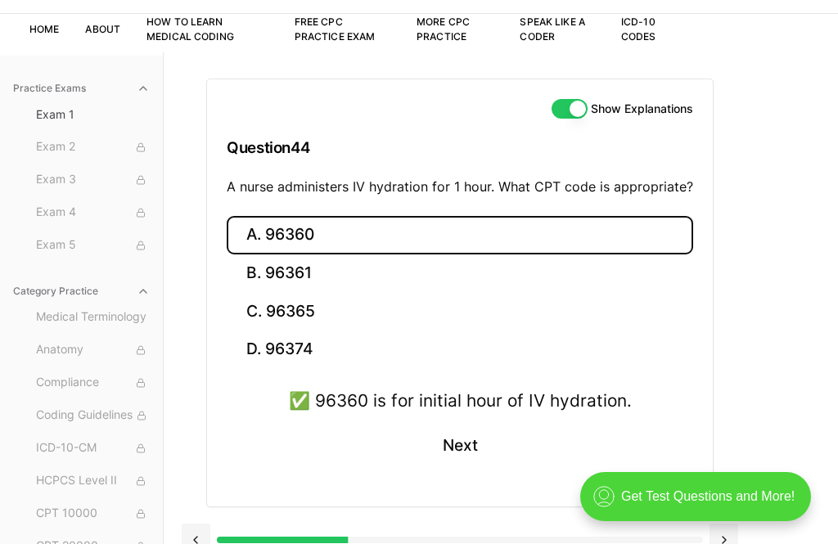
click at [468, 452] on button "Next" at bounding box center [459, 446] width 74 height 44
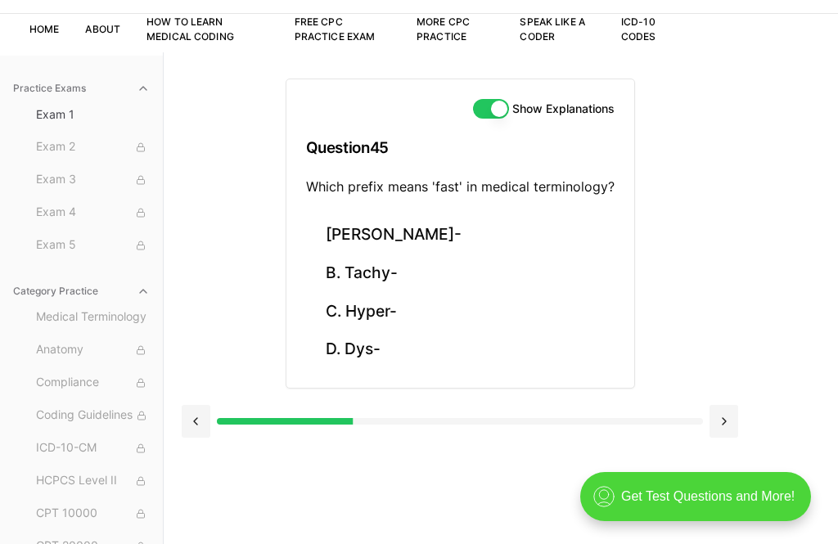
click at [393, 315] on button "C. Hyper-" at bounding box center [460, 311] width 308 height 38
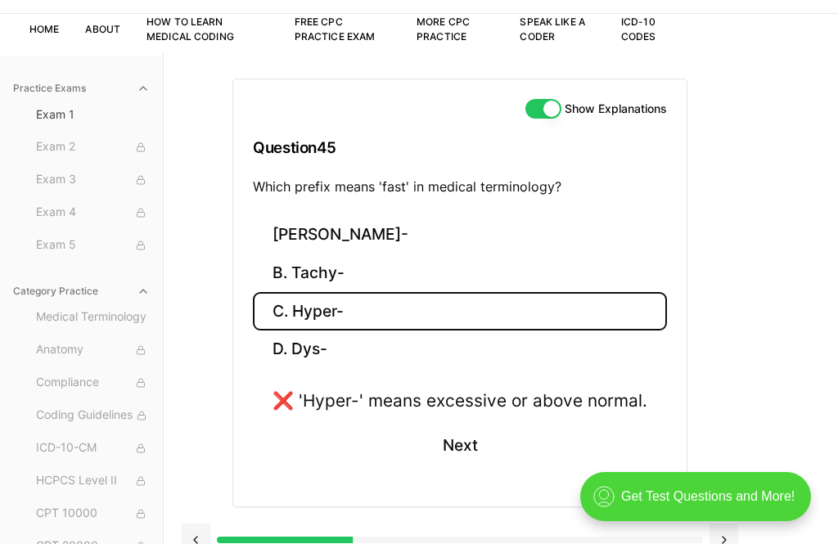
click at [411, 264] on button "B. Tachy-" at bounding box center [460, 273] width 414 height 38
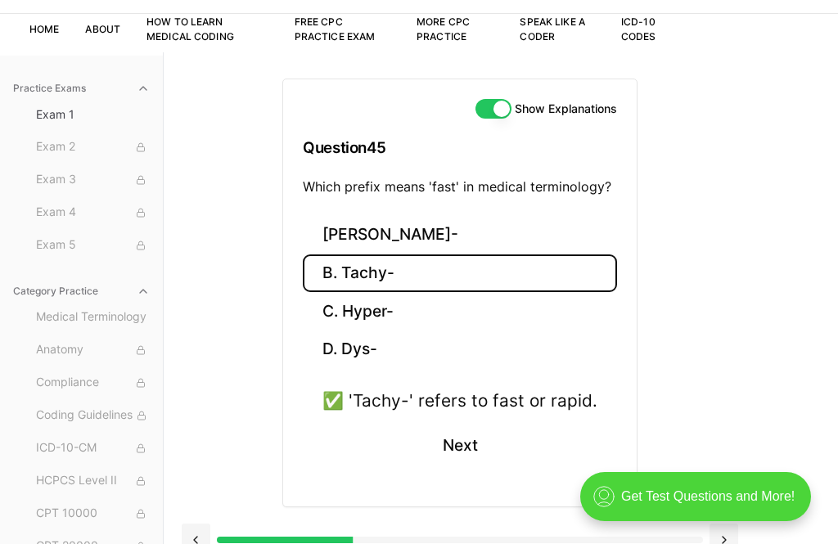
click at [467, 435] on button "Next" at bounding box center [459, 446] width 74 height 44
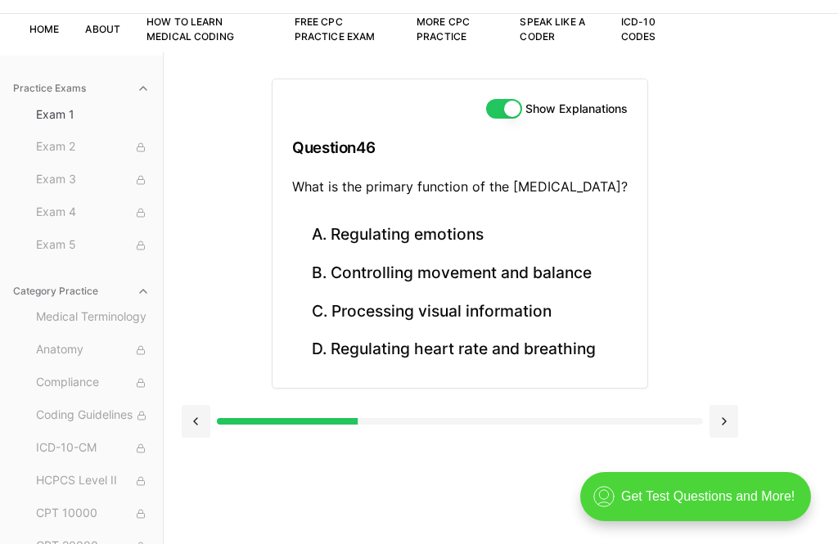
click at [488, 268] on button "B. Controlling movement and balance" at bounding box center [459, 273] width 335 height 38
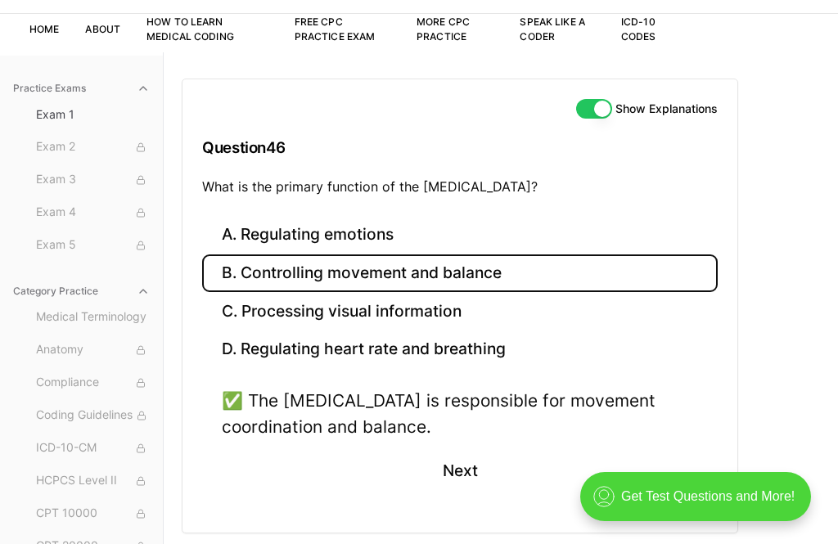
click at [462, 463] on button "Next" at bounding box center [459, 471] width 74 height 44
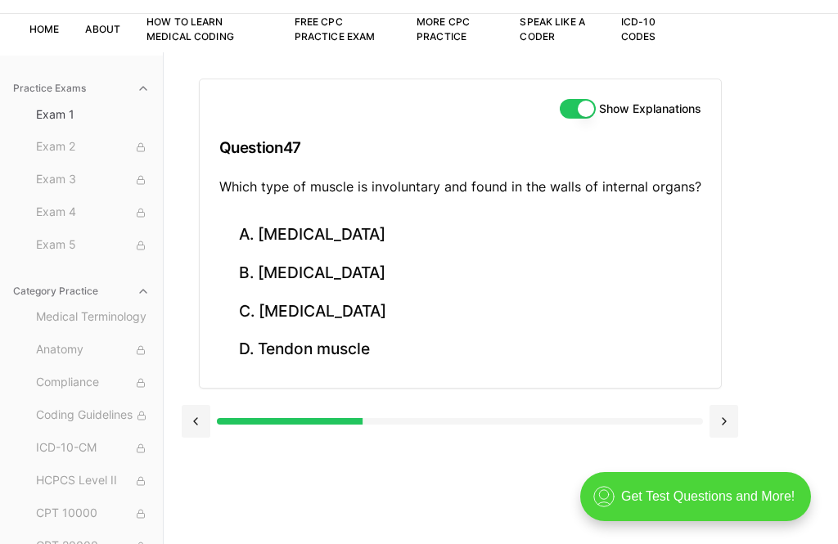
click at [386, 353] on button "D. Tendon muscle" at bounding box center [460, 349] width 482 height 38
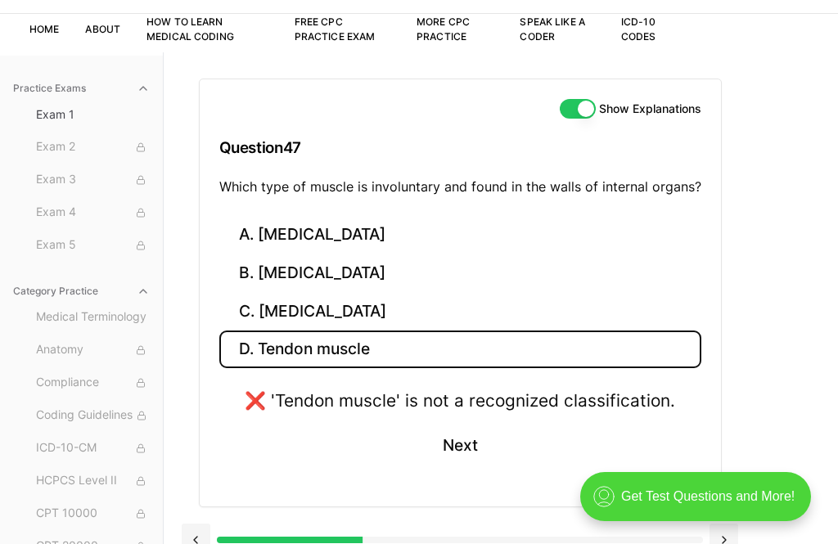
click at [429, 232] on button "A. [MEDICAL_DATA]" at bounding box center [460, 235] width 482 height 38
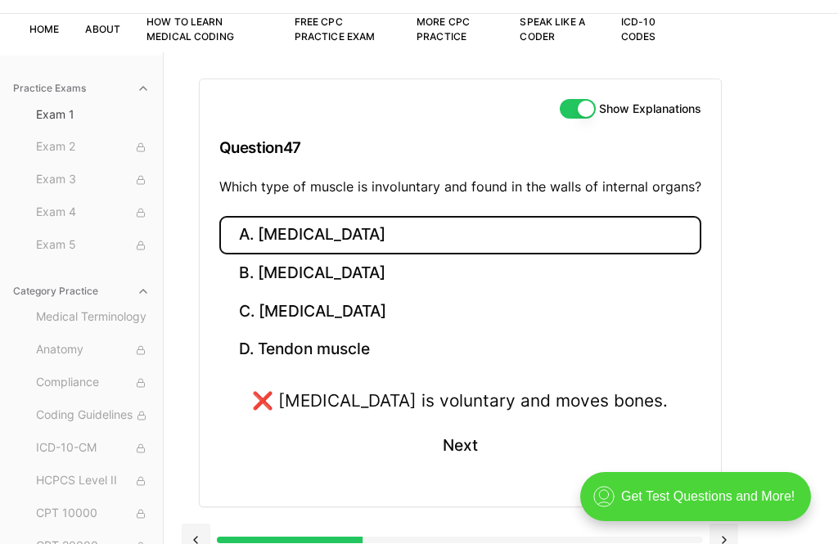
click at [423, 271] on button "B. [MEDICAL_DATA]" at bounding box center [460, 273] width 482 height 38
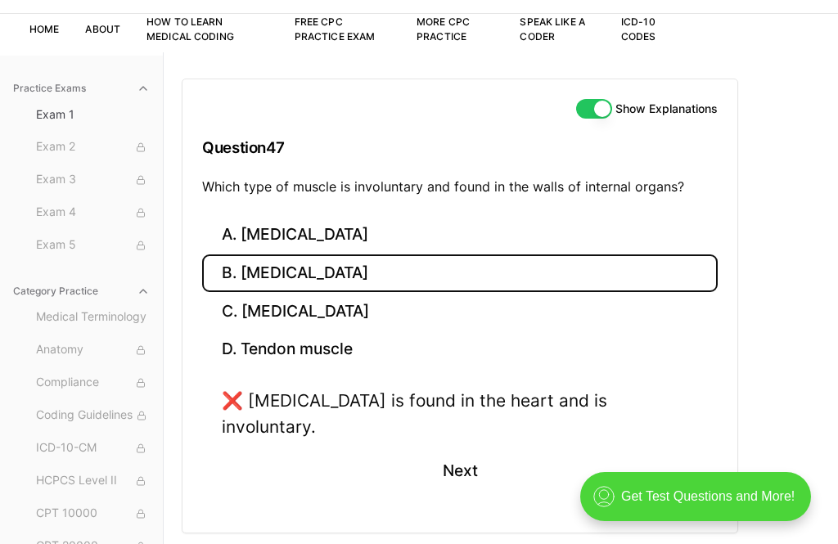
click at [410, 311] on button "C. [MEDICAL_DATA]" at bounding box center [459, 311] width 515 height 38
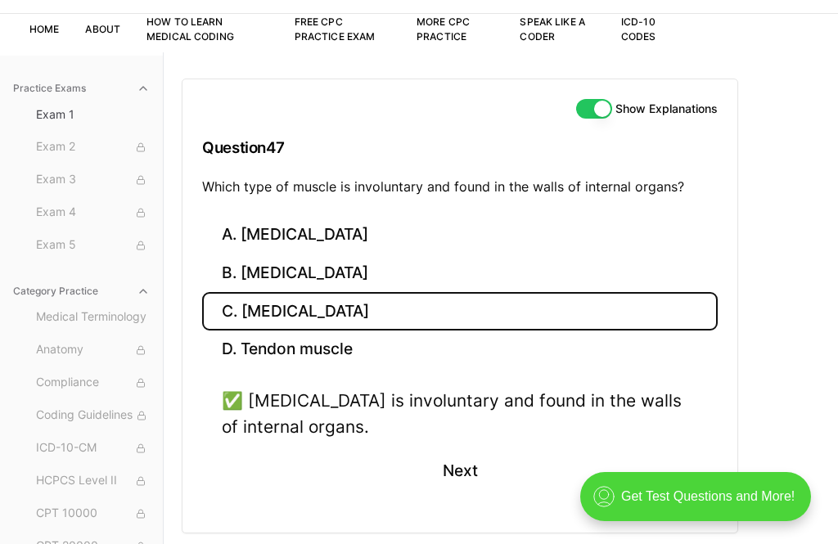
click at [462, 461] on button "Next" at bounding box center [459, 471] width 74 height 44
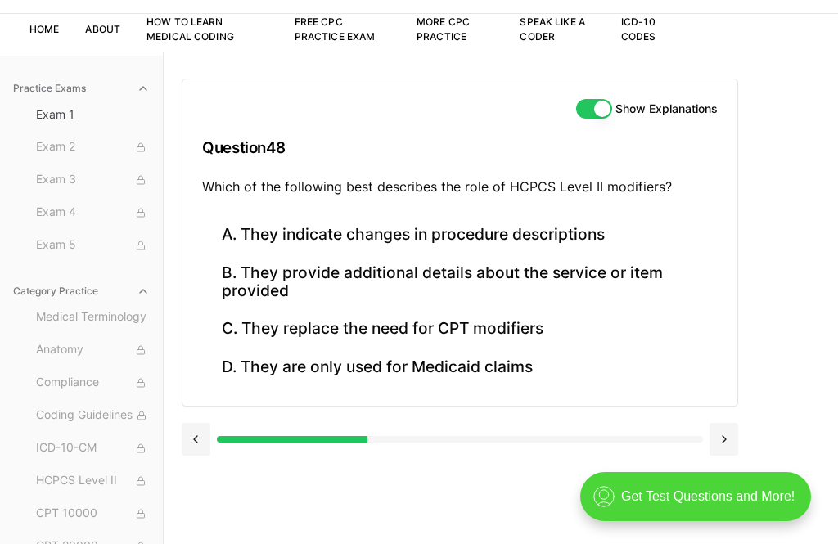
click at [429, 271] on button "B. They provide additional details about the service or item provided" at bounding box center [459, 282] width 515 height 56
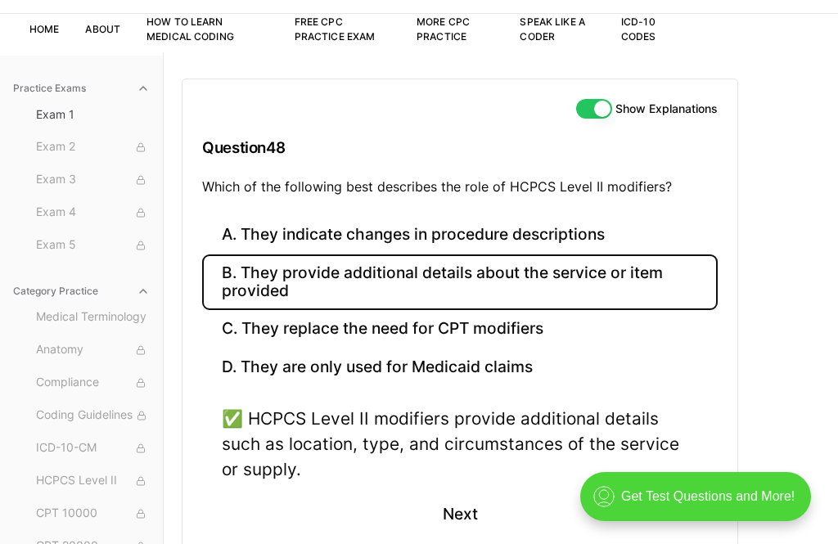
click at [465, 510] on button "Next" at bounding box center [459, 514] width 74 height 44
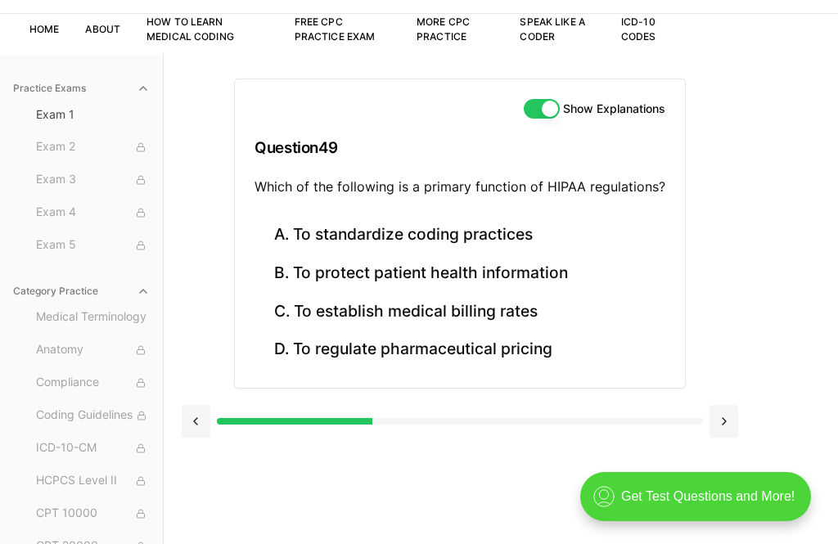
click at [456, 271] on button "B. To protect patient health information" at bounding box center [459, 273] width 411 height 38
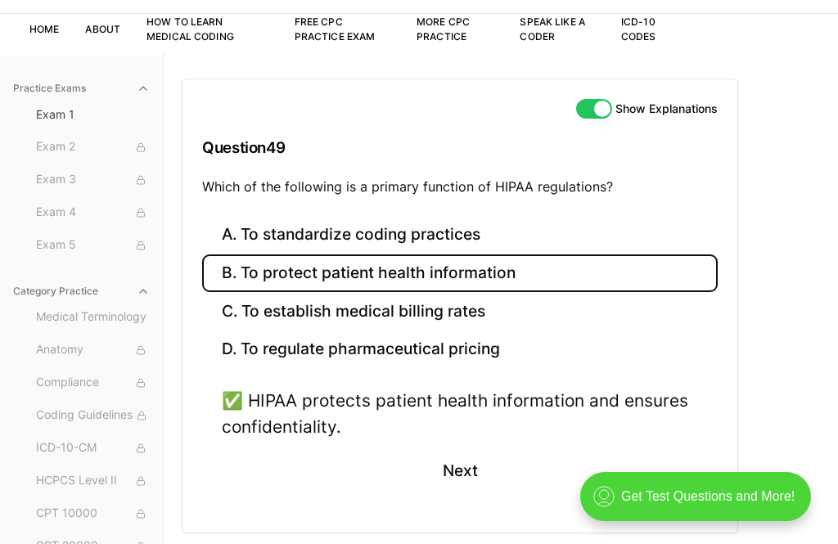
click at [457, 462] on button "Next" at bounding box center [459, 471] width 74 height 44
